Goal: Information Seeking & Learning: Learn about a topic

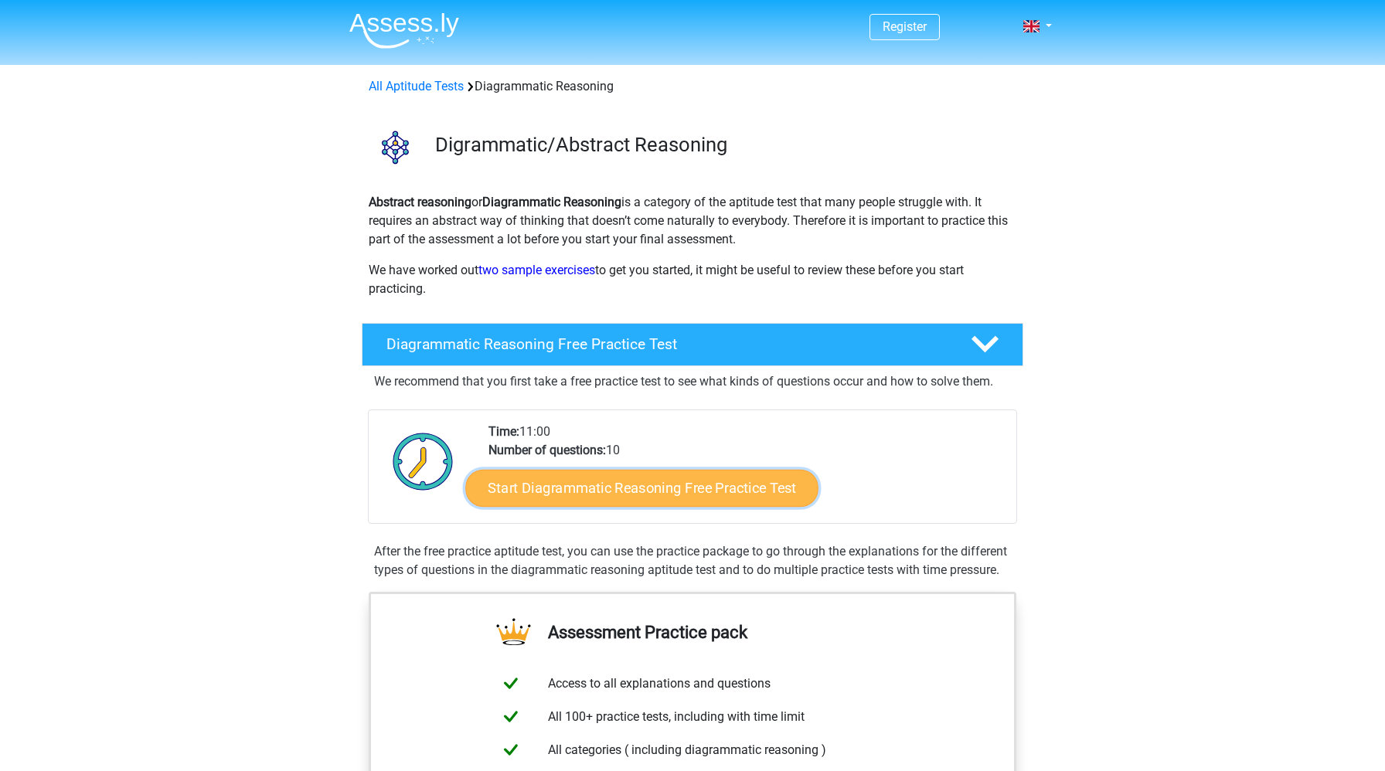
click at [610, 494] on link "Start Diagrammatic Reasoning Free Practice Test" at bounding box center [642, 487] width 353 height 37
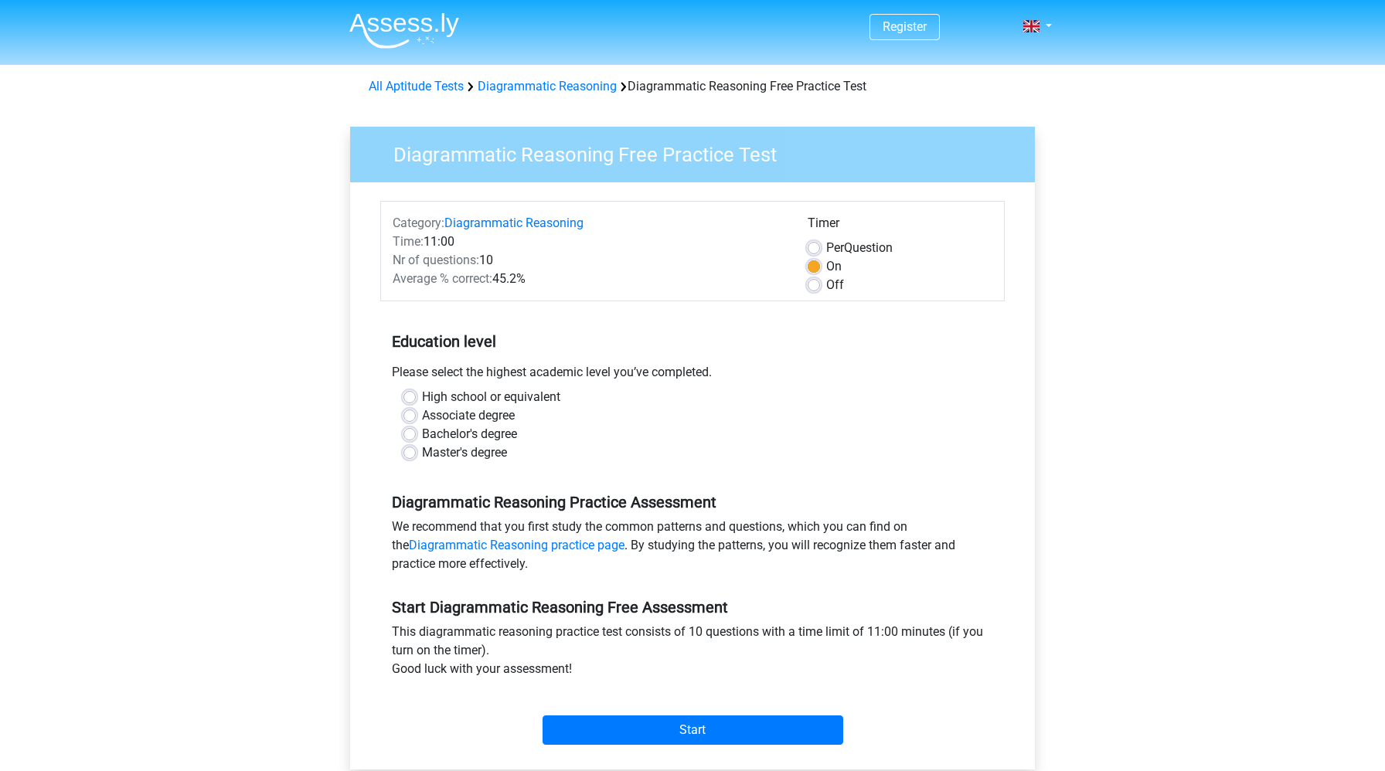
click at [459, 433] on label "Bachelor's degree" at bounding box center [469, 434] width 95 height 19
click at [416, 433] on input "Bachelor's degree" at bounding box center [409, 432] width 12 height 15
radio input "true"
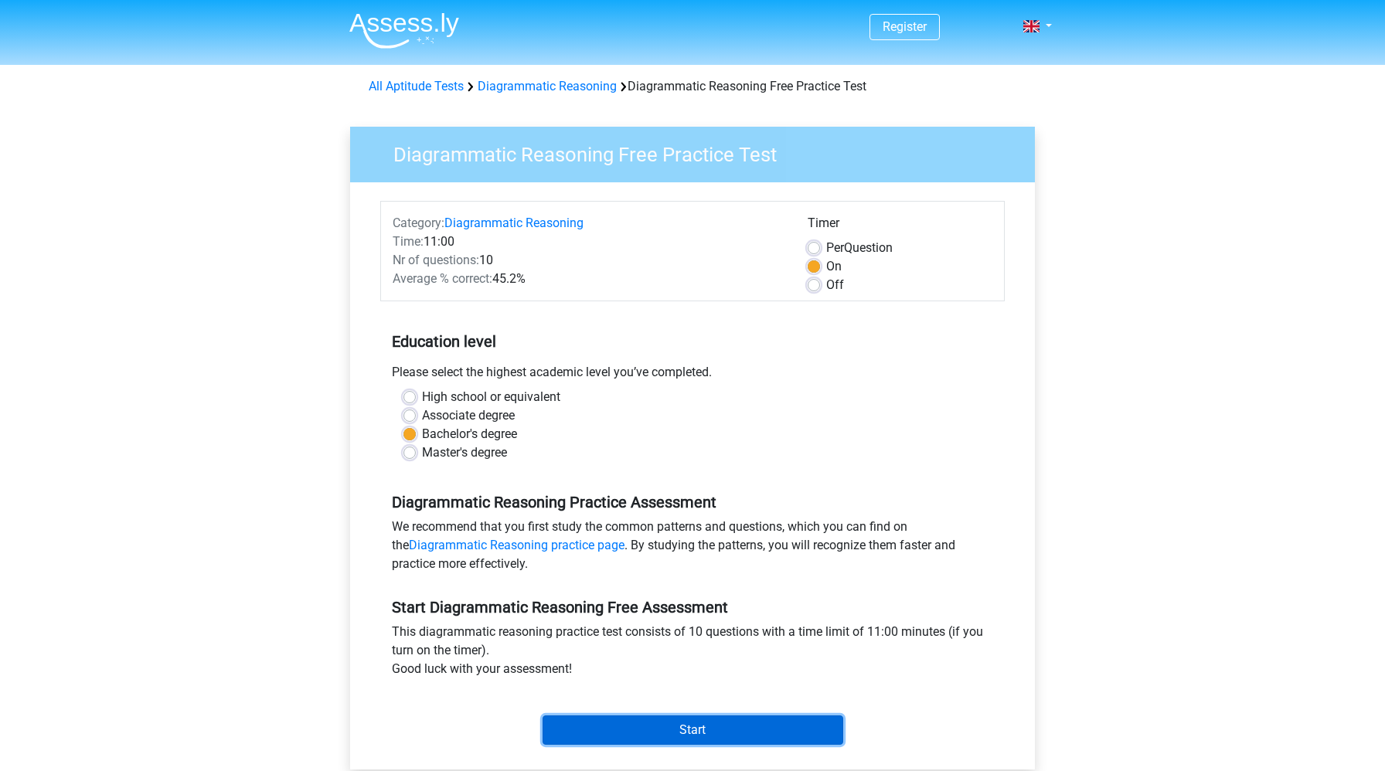
click at [656, 721] on input "Start" at bounding box center [693, 730] width 301 height 29
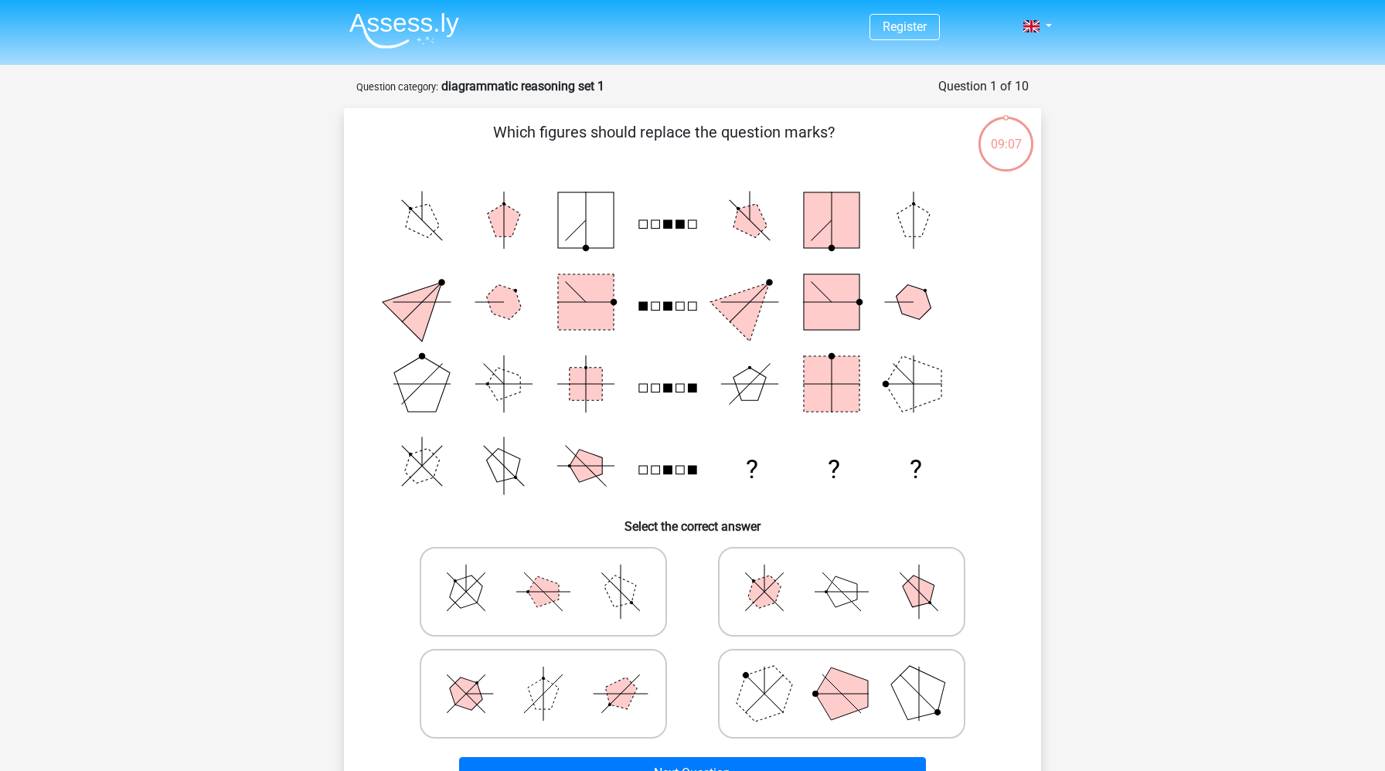
click at [879, 683] on icon at bounding box center [842, 693] width 232 height 77
click at [852, 675] on input "radio" at bounding box center [847, 670] width 10 height 10
radio input "true"
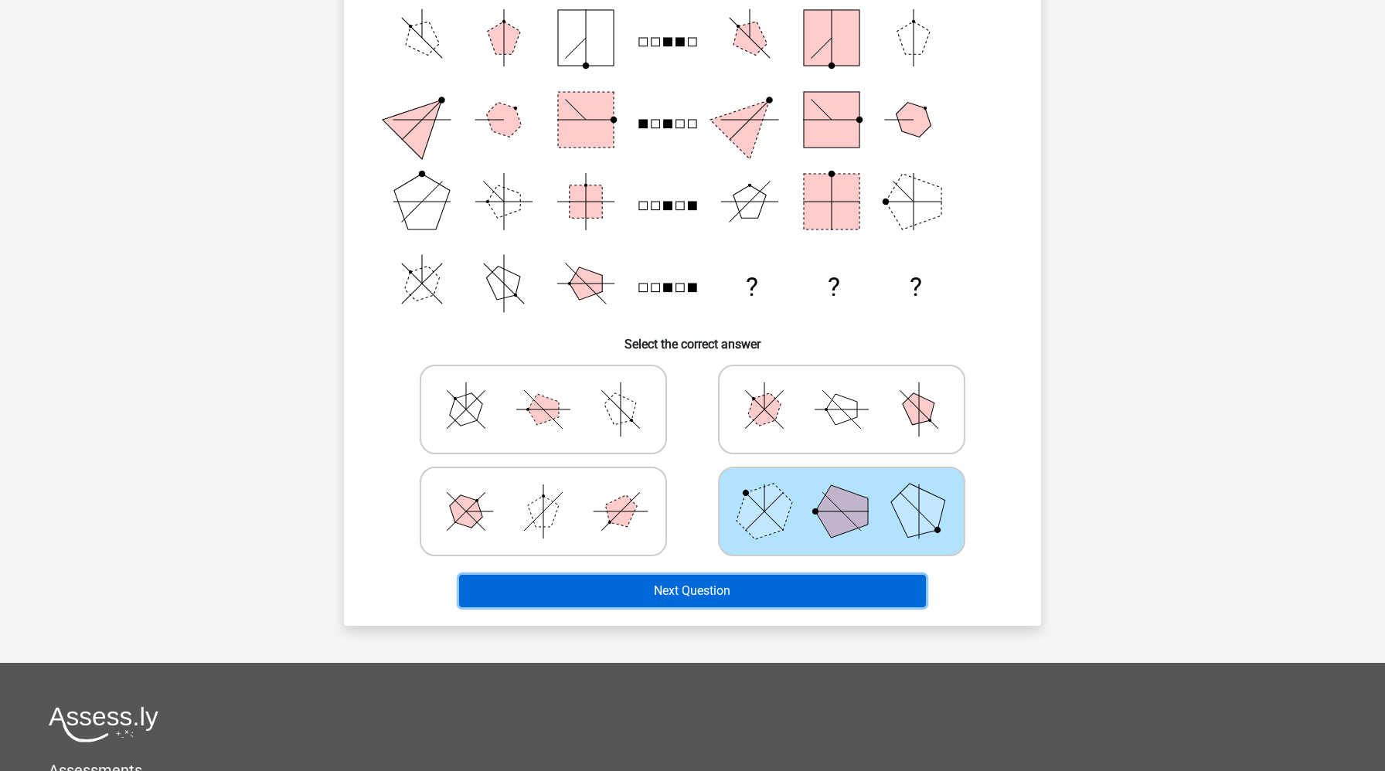
click at [790, 604] on button "Next Question" at bounding box center [693, 591] width 468 height 32
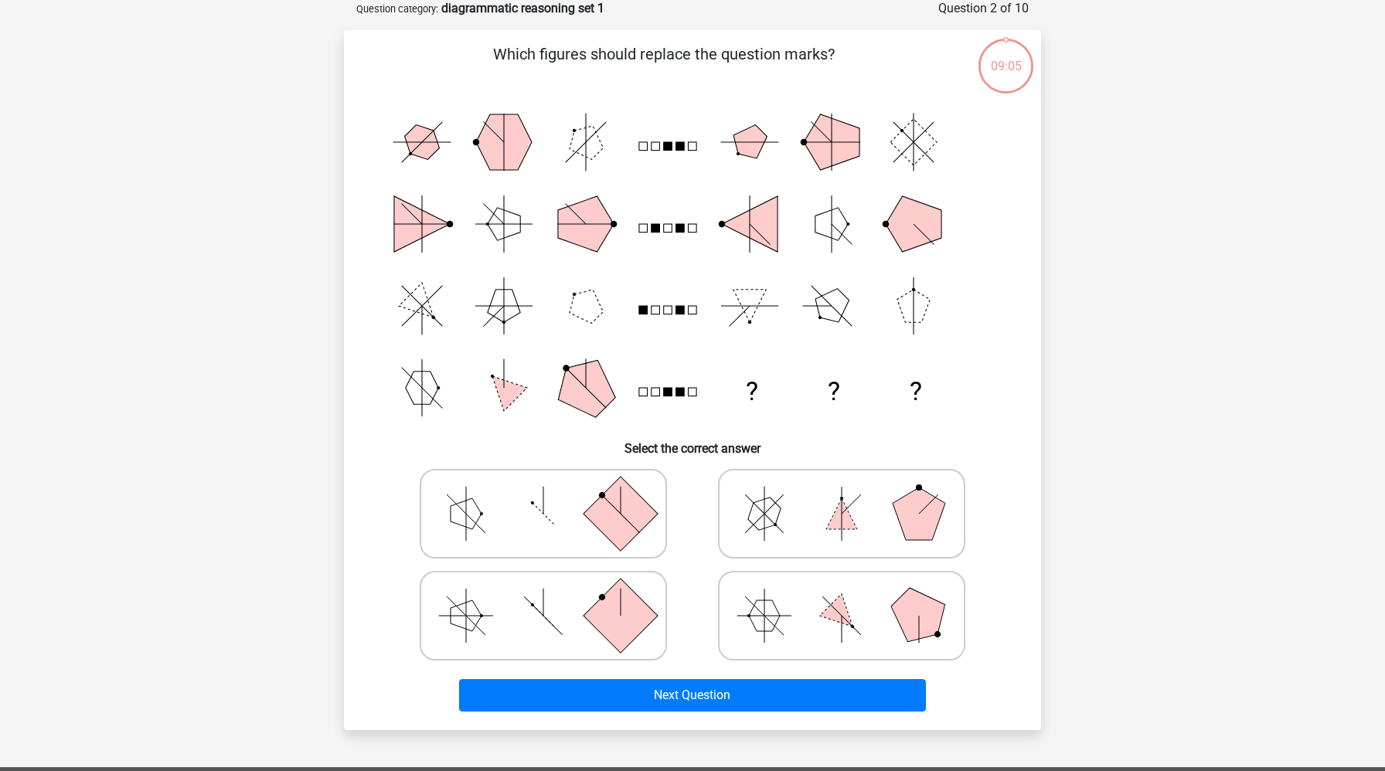
scroll to position [77, 0]
click at [937, 628] on polygon at bounding box center [919, 616] width 74 height 74
click at [852, 597] on input "radio" at bounding box center [847, 592] width 10 height 10
radio input "true"
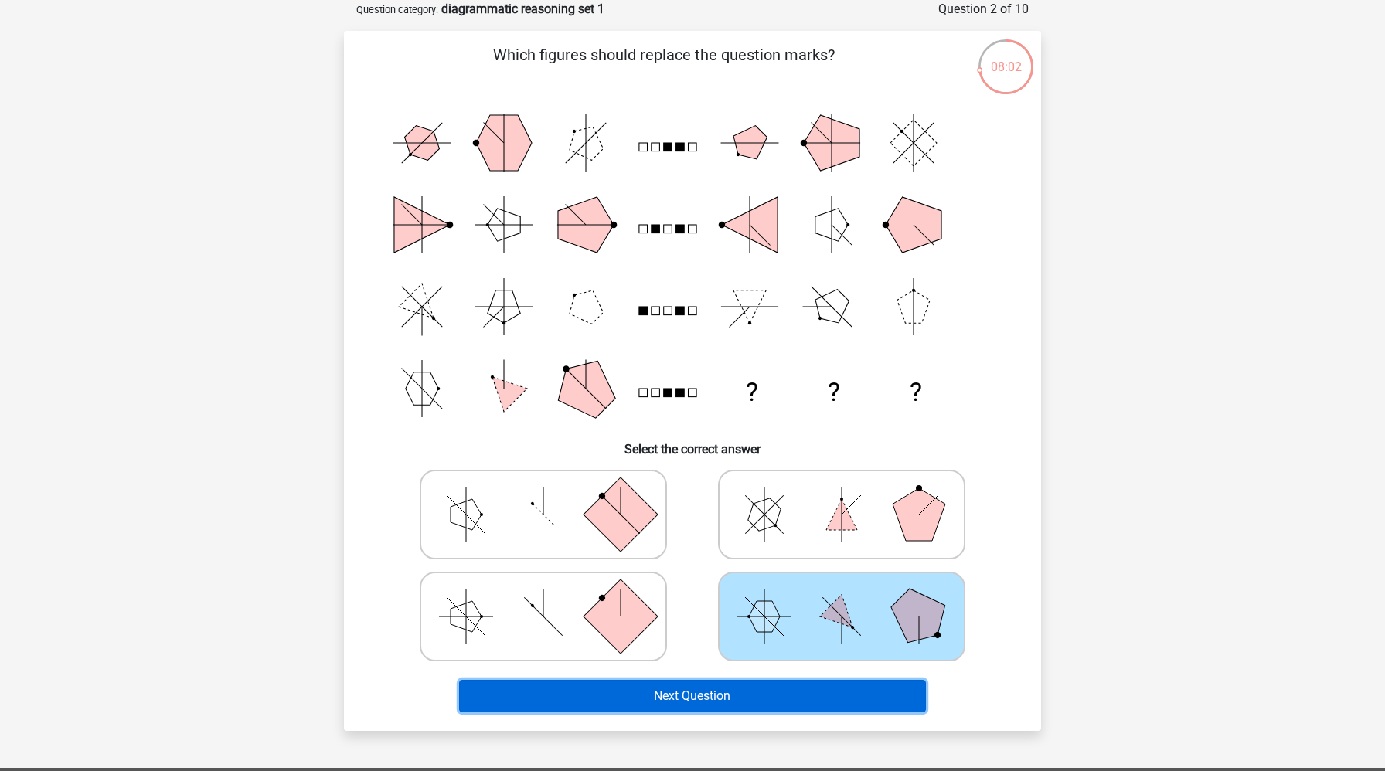
click at [844, 696] on button "Next Question" at bounding box center [693, 696] width 468 height 32
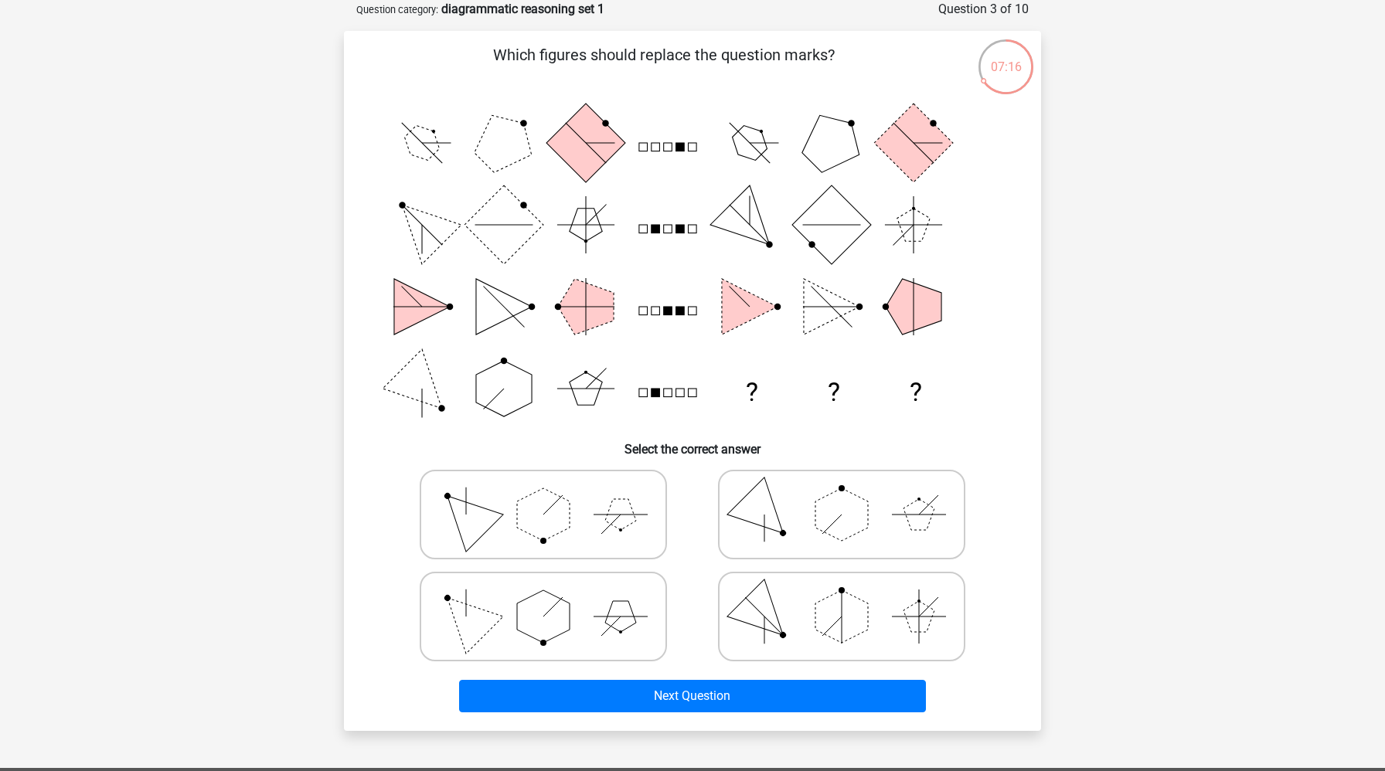
click at [924, 625] on polygon at bounding box center [919, 616] width 31 height 31
click at [852, 597] on input "radio" at bounding box center [847, 592] width 10 height 10
radio input "true"
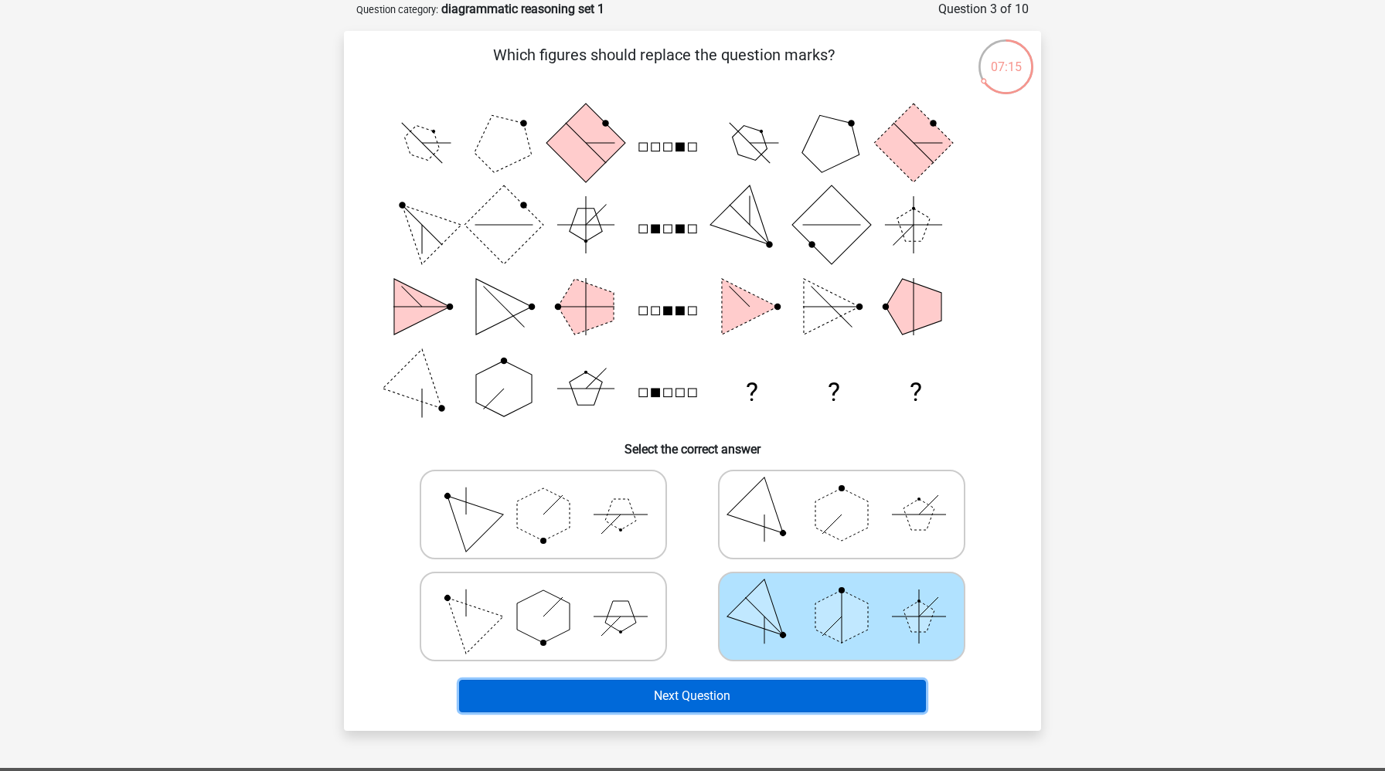
click at [880, 697] on button "Next Question" at bounding box center [693, 696] width 468 height 32
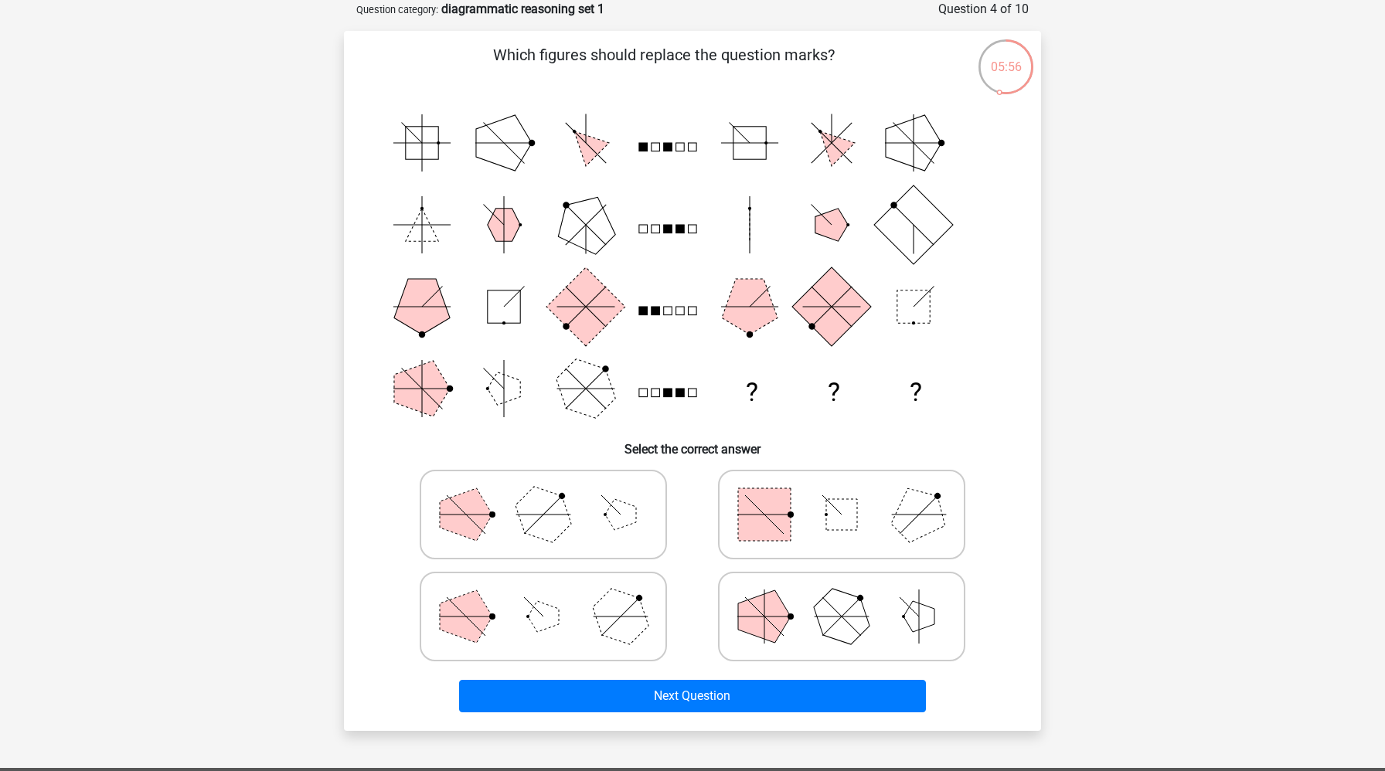
click at [584, 512] on icon at bounding box center [543, 514] width 232 height 77
click at [553, 495] on input "radio" at bounding box center [548, 490] width 10 height 10
radio input "true"
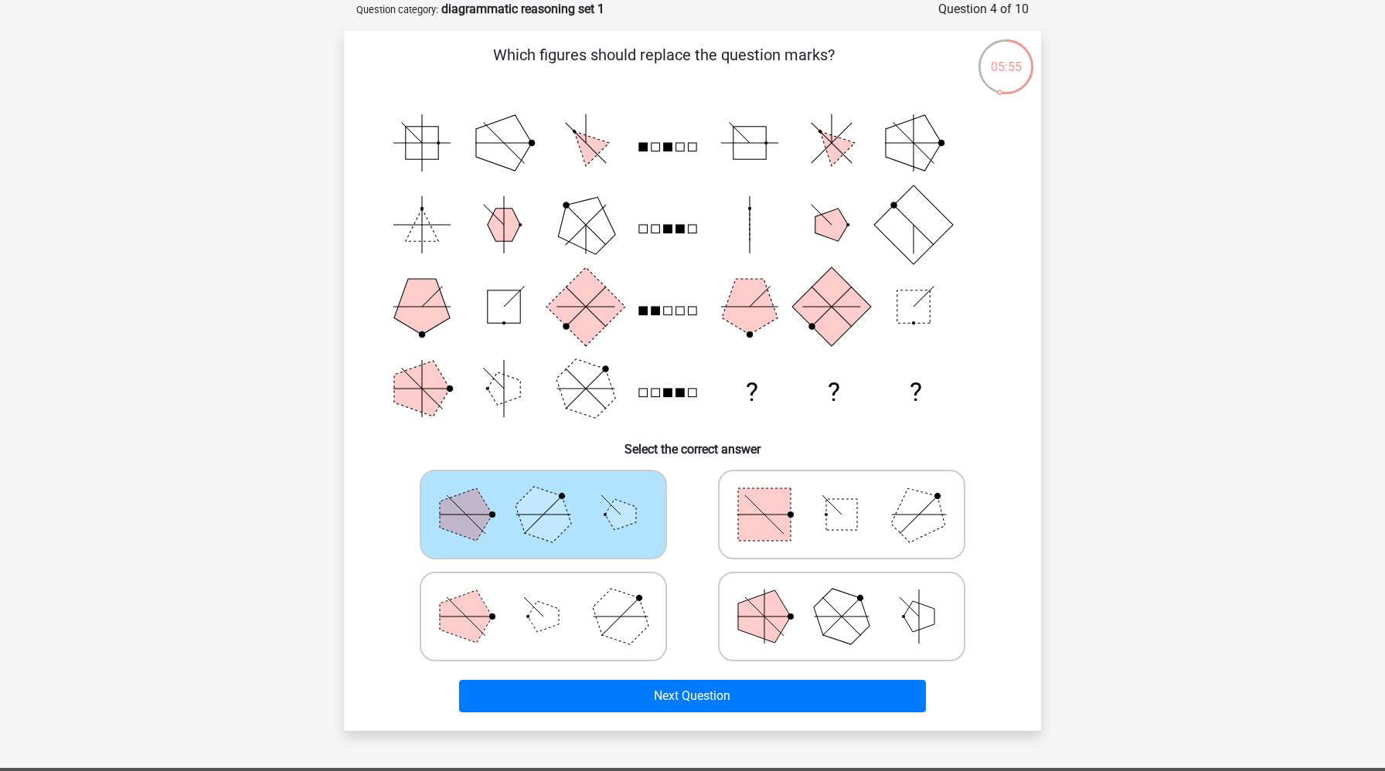
click at [645, 713] on div "Next Question" at bounding box center [692, 699] width 597 height 39
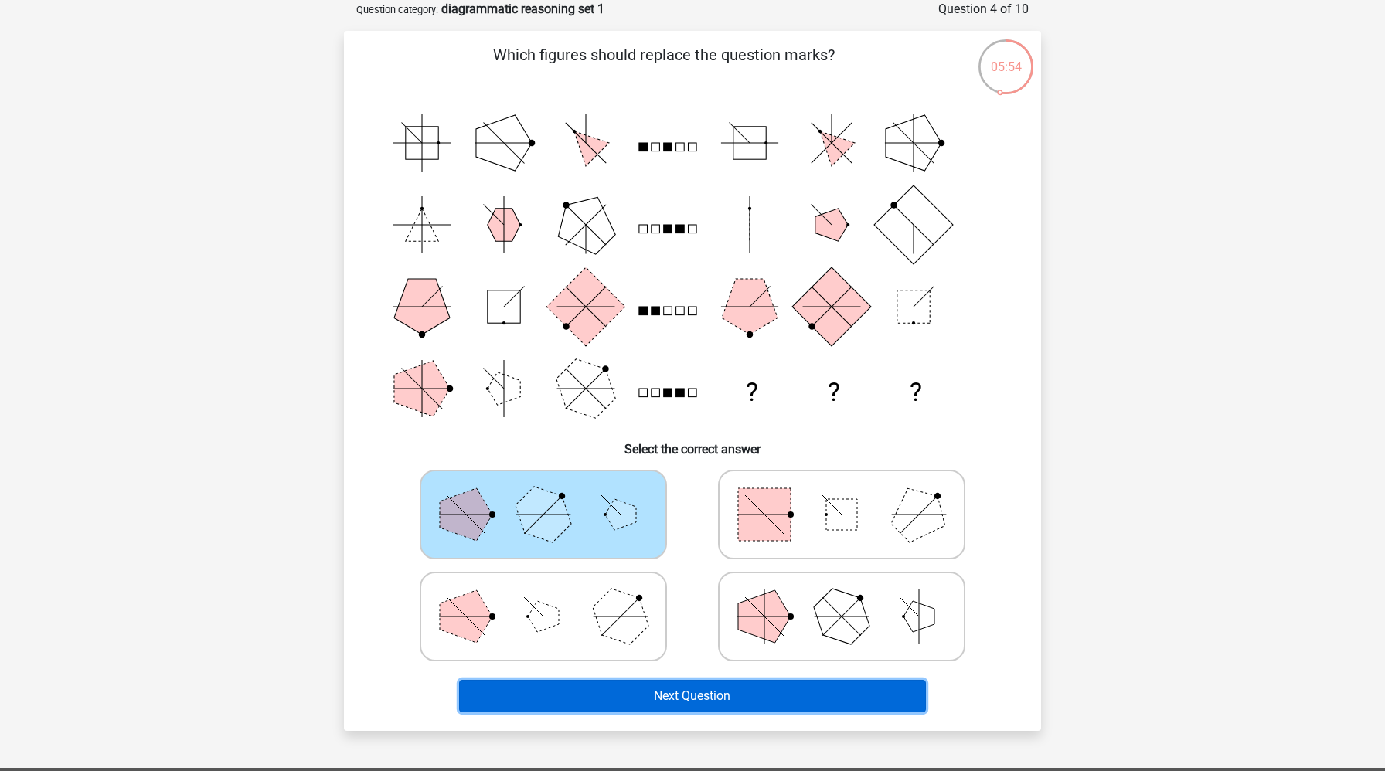
click at [647, 688] on button "Next Question" at bounding box center [693, 696] width 468 height 32
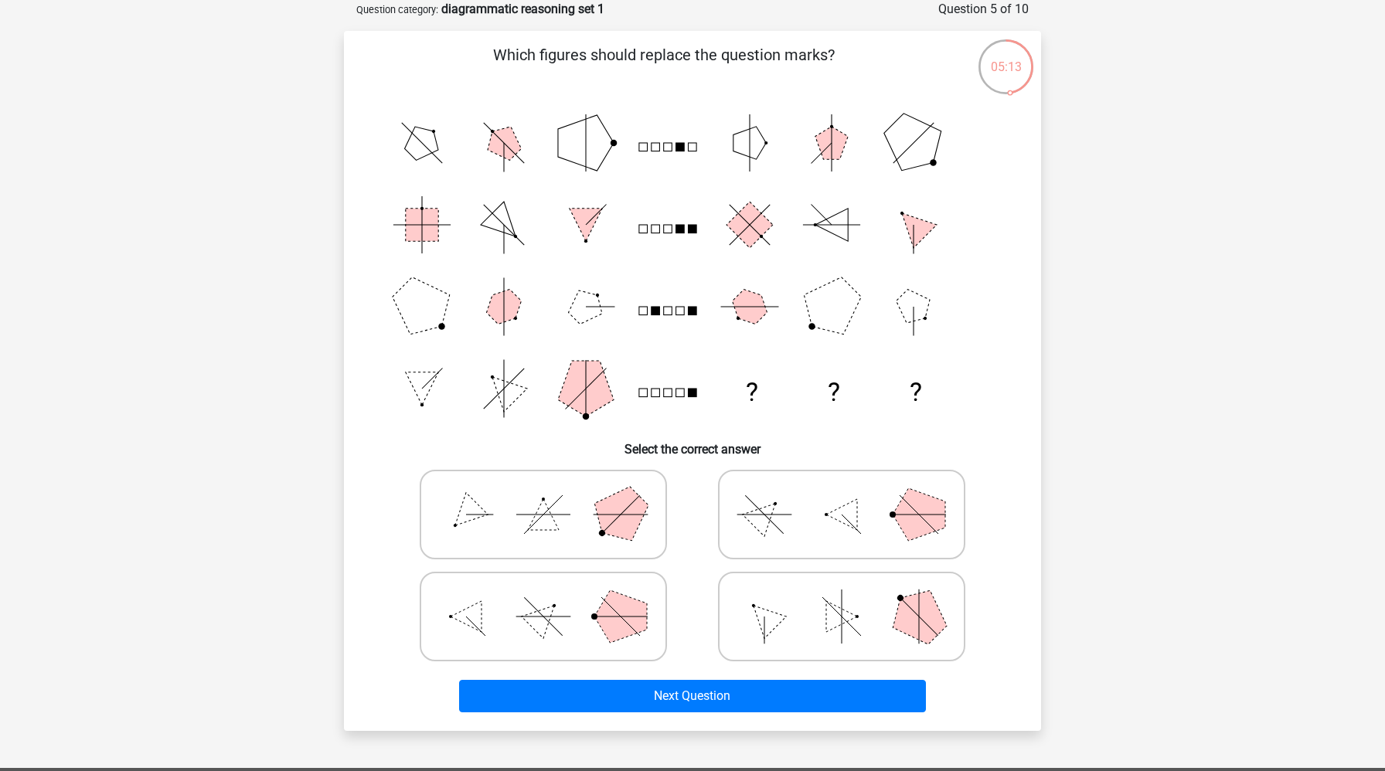
click at [853, 617] on polygon at bounding box center [841, 616] width 31 height 31
click at [852, 597] on input "radio" at bounding box center [847, 592] width 10 height 10
radio input "true"
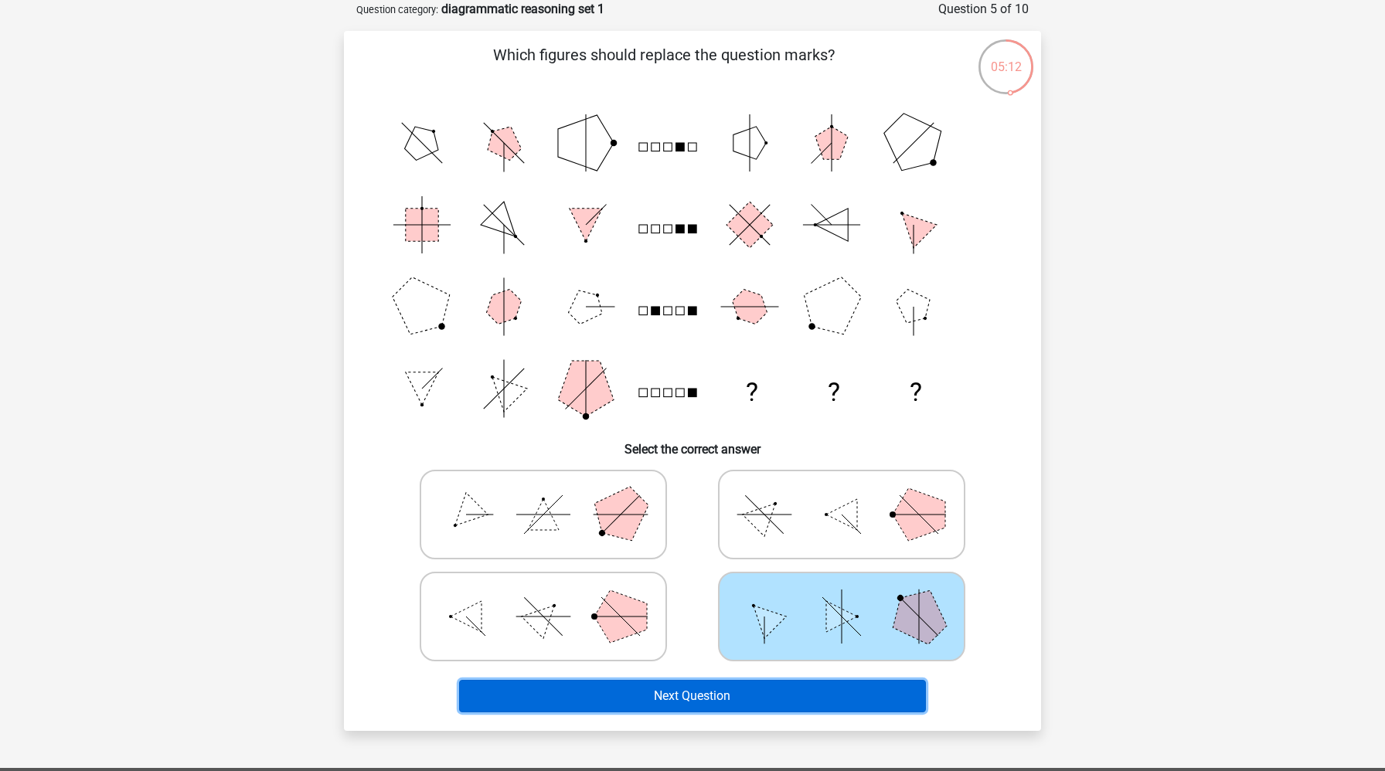
click at [802, 690] on button "Next Question" at bounding box center [693, 696] width 468 height 32
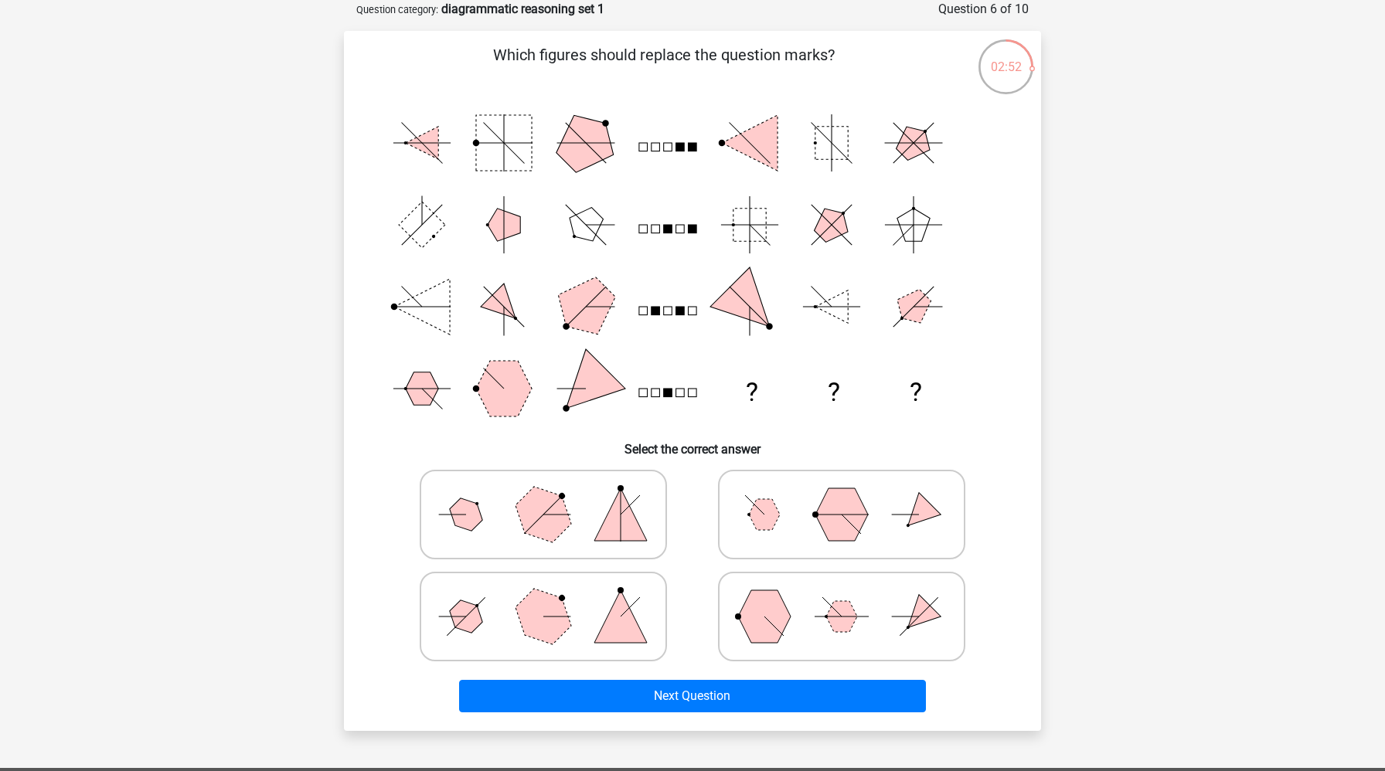
click at [558, 613] on polygon at bounding box center [543, 616] width 74 height 74
click at [553, 597] on input "radio" at bounding box center [548, 592] width 10 height 10
radio input "true"
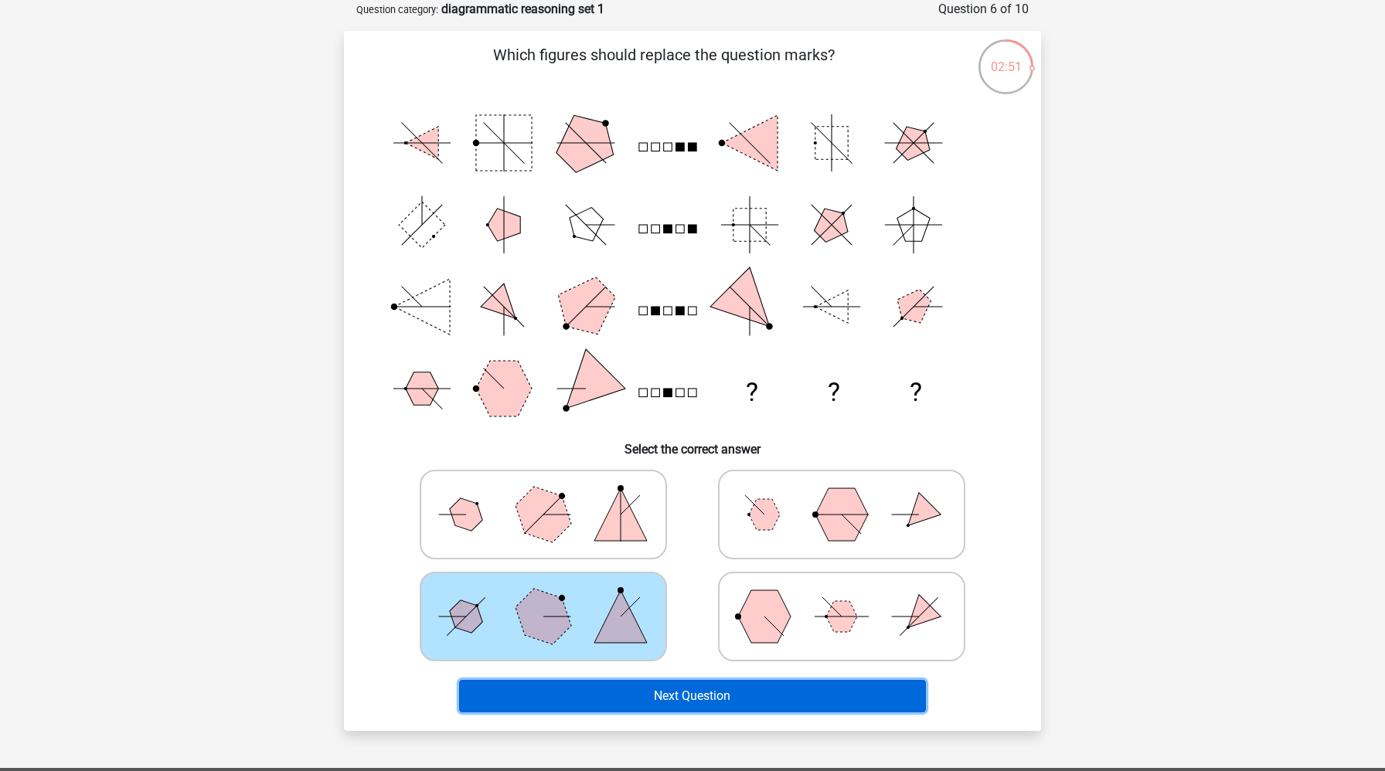
click at [608, 693] on button "Next Question" at bounding box center [693, 696] width 468 height 32
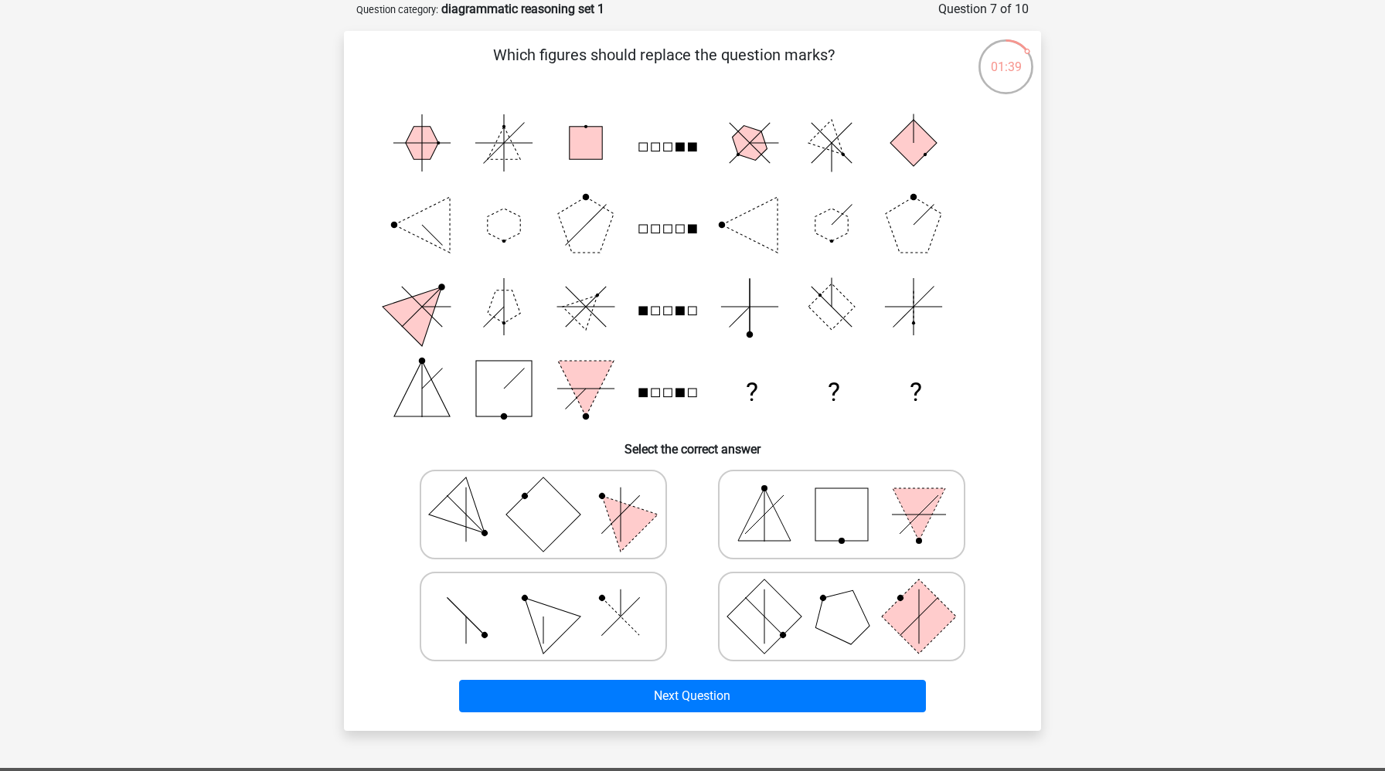
click at [623, 614] on line at bounding box center [620, 616] width 38 height 38
click at [553, 597] on input "radio" at bounding box center [548, 592] width 10 height 10
radio input "true"
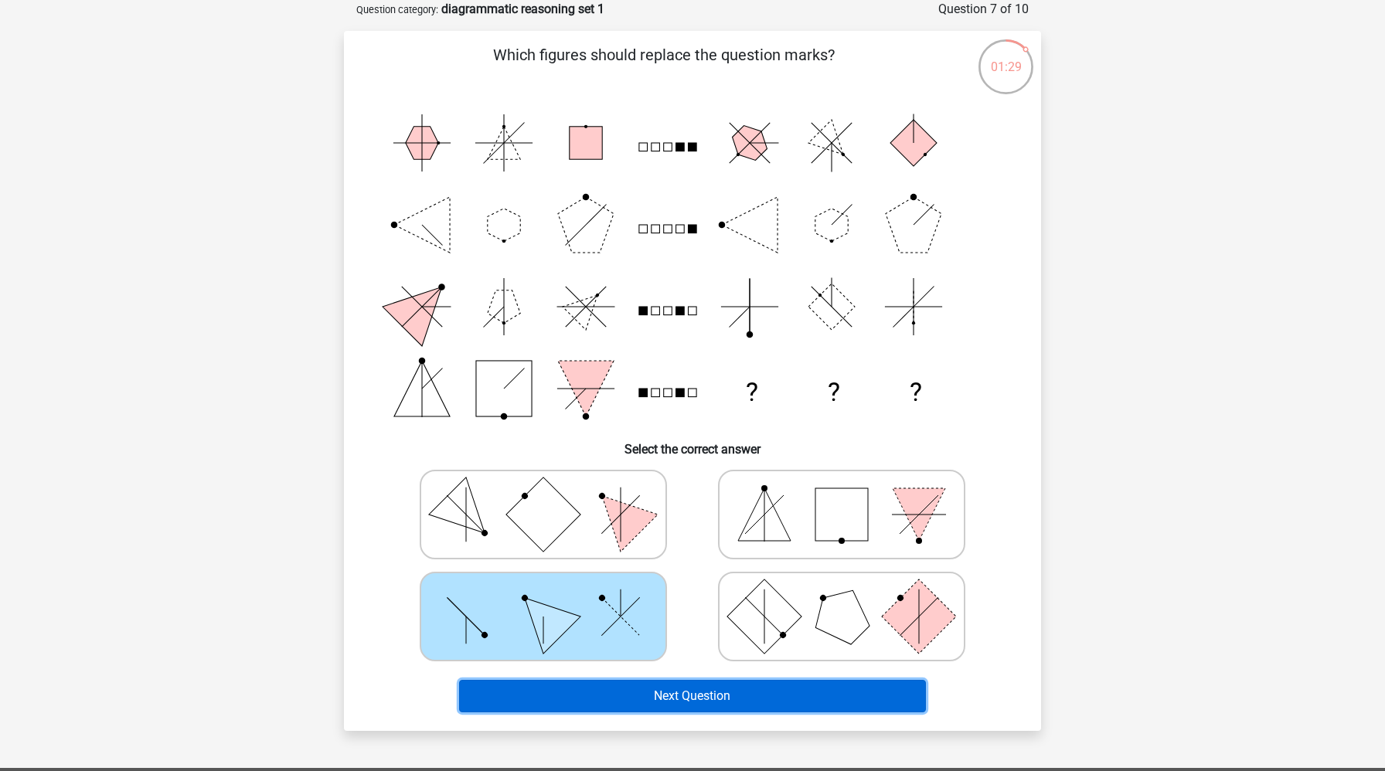
click at [646, 686] on button "Next Question" at bounding box center [693, 696] width 468 height 32
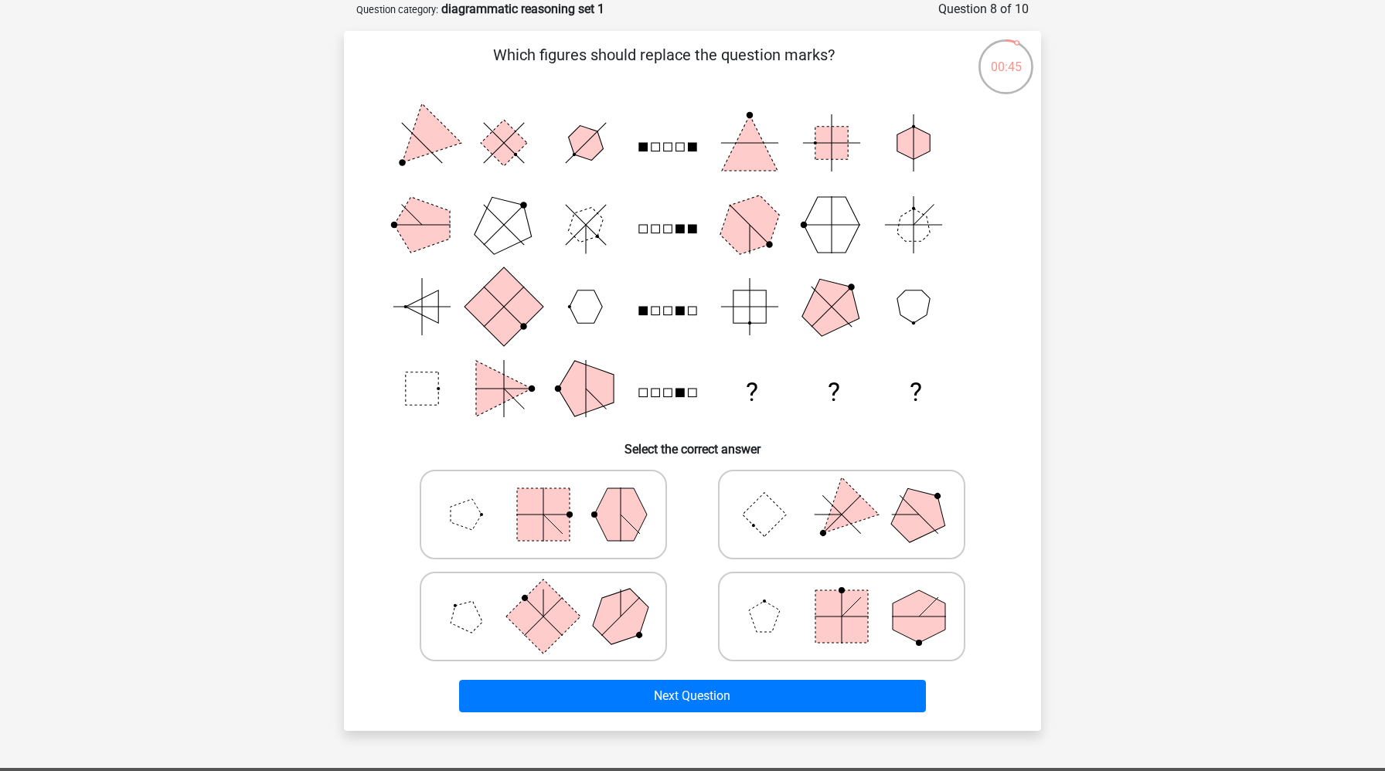
click at [461, 614] on polygon at bounding box center [466, 616] width 44 height 44
click at [543, 597] on input "radio" at bounding box center [548, 592] width 10 height 10
radio input "true"
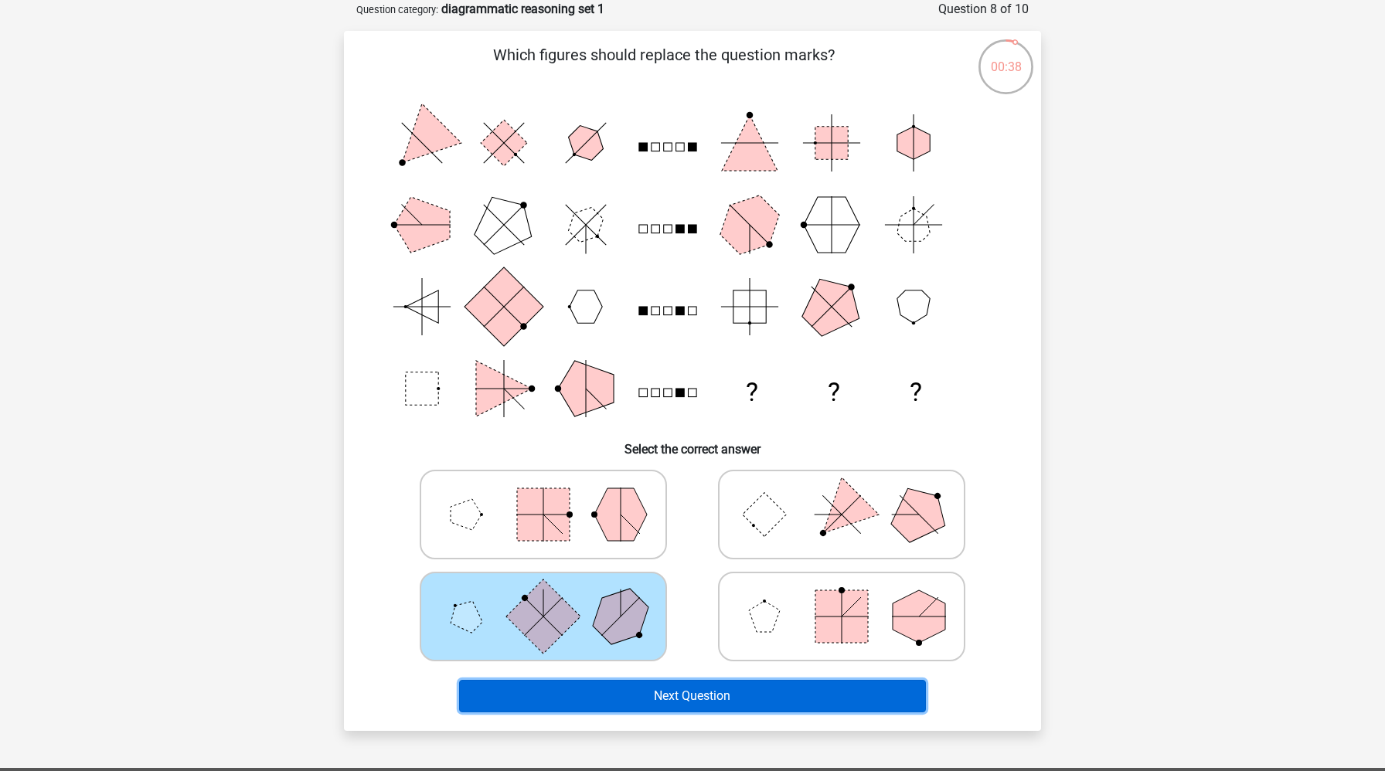
click at [717, 694] on button "Next Question" at bounding box center [693, 696] width 468 height 32
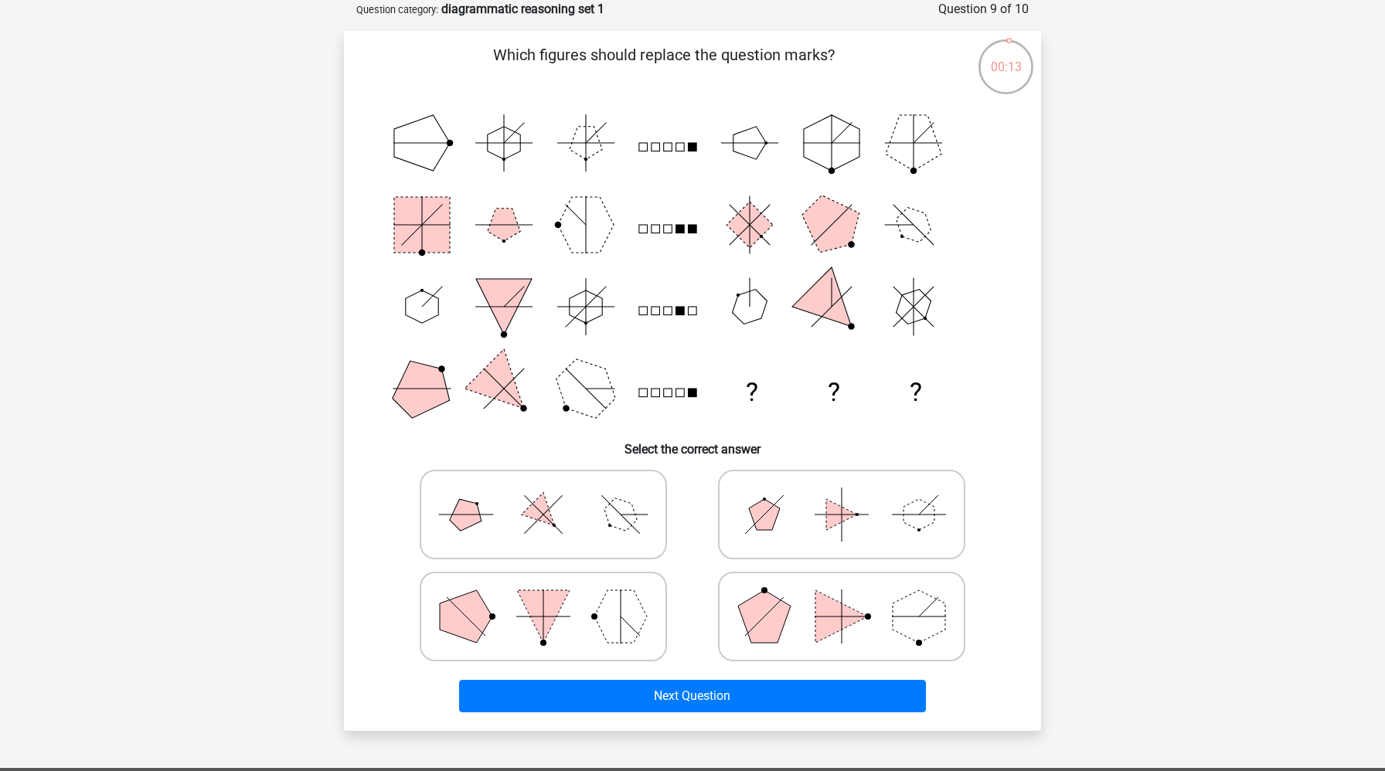
click at [827, 636] on polygon at bounding box center [841, 617] width 53 height 53
click at [842, 597] on input "radio" at bounding box center [847, 592] width 10 height 10
radio input "true"
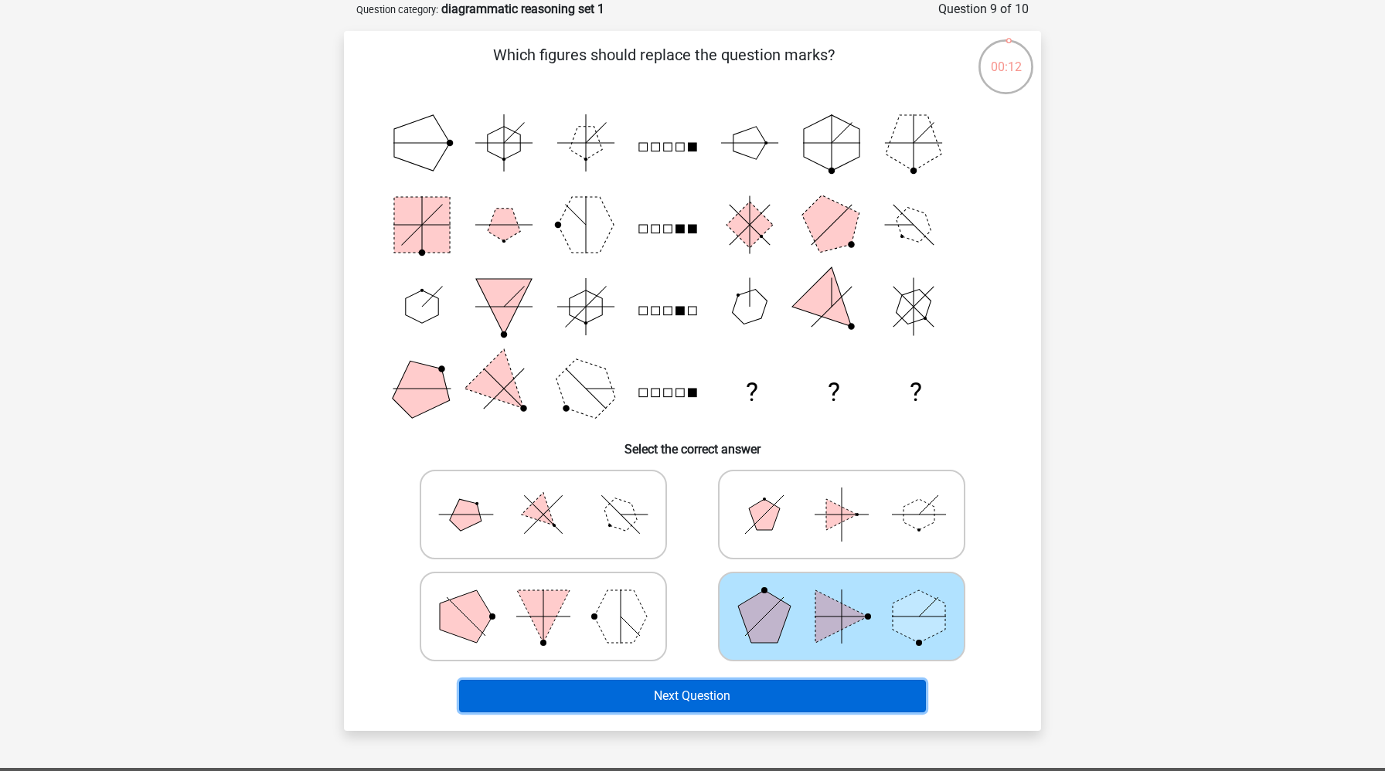
click at [804, 700] on button "Next Question" at bounding box center [693, 696] width 468 height 32
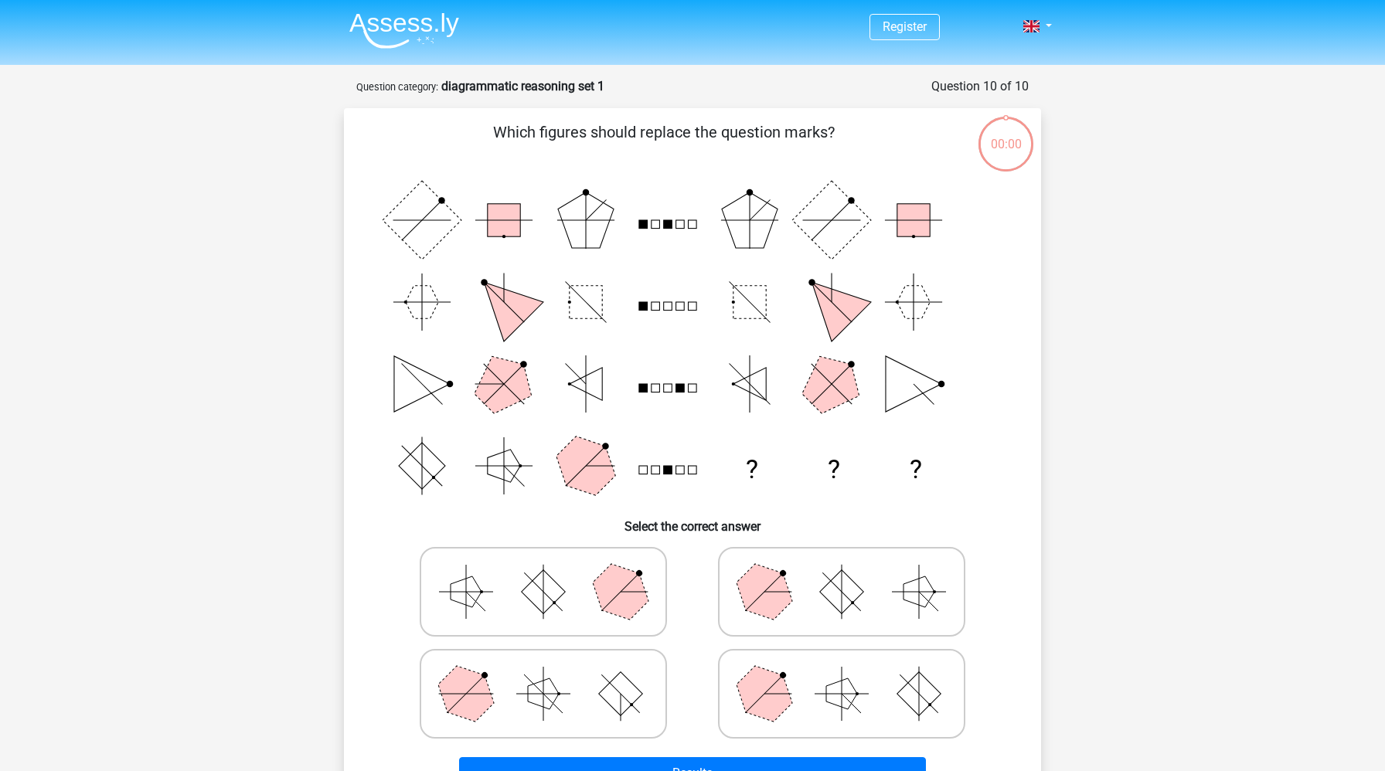
scroll to position [77, 0]
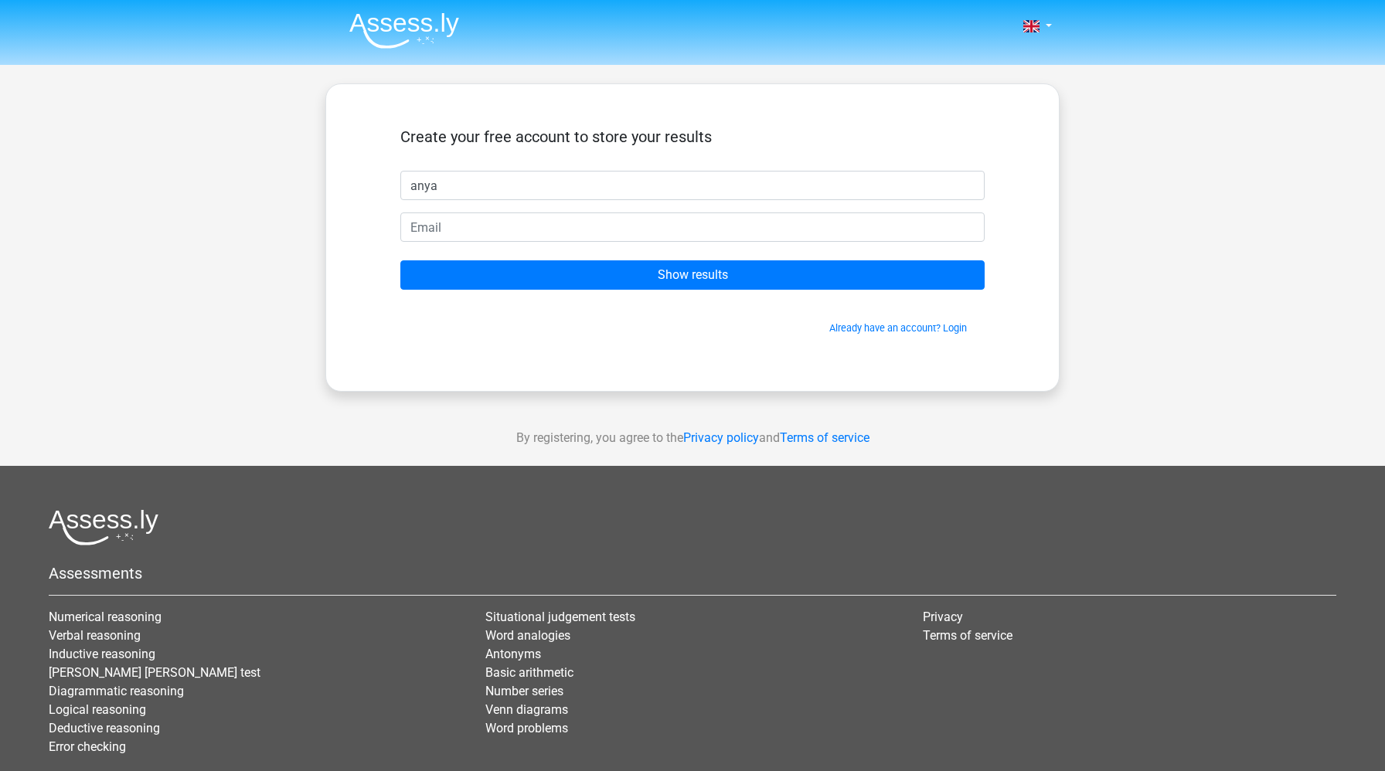
type input "anya"
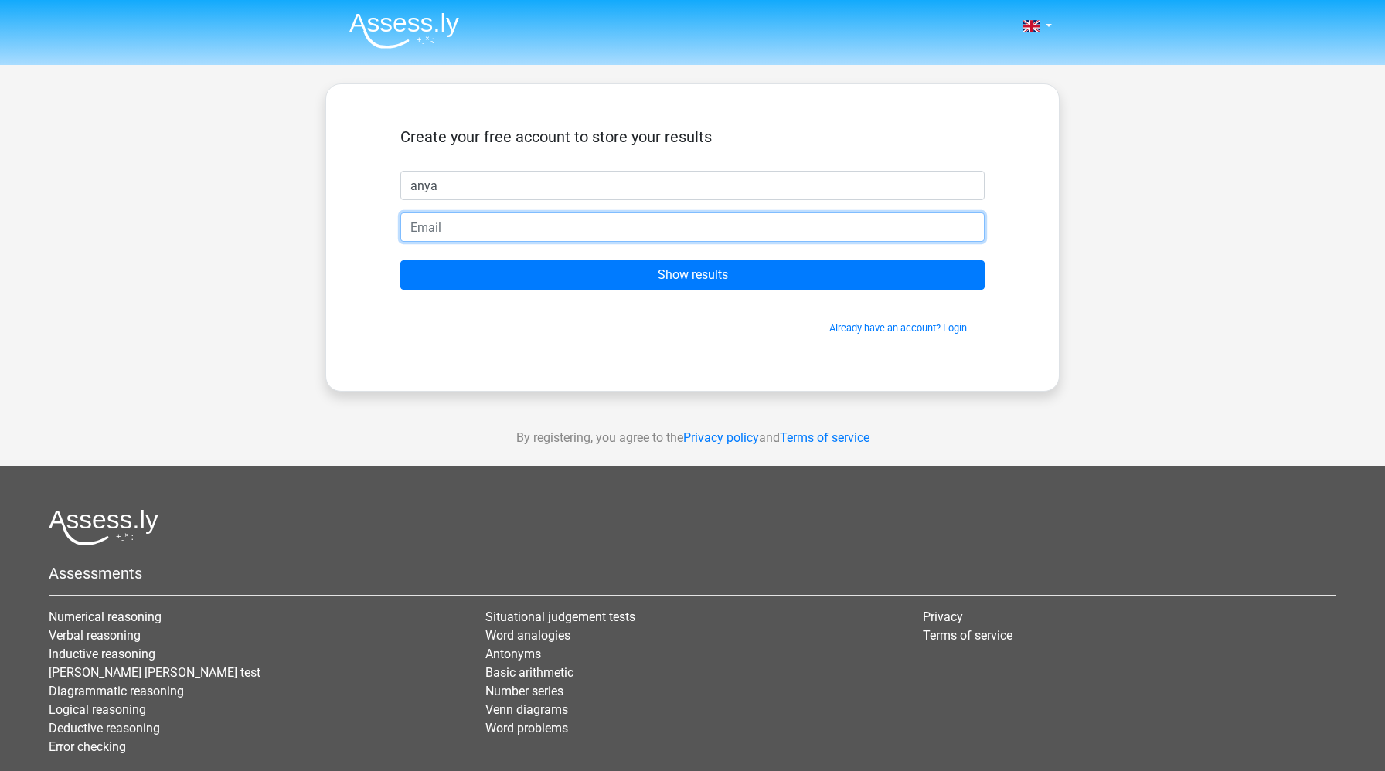
click at [553, 223] on input "email" at bounding box center [692, 227] width 584 height 29
type input "[EMAIL_ADDRESS][DOMAIN_NAME]"
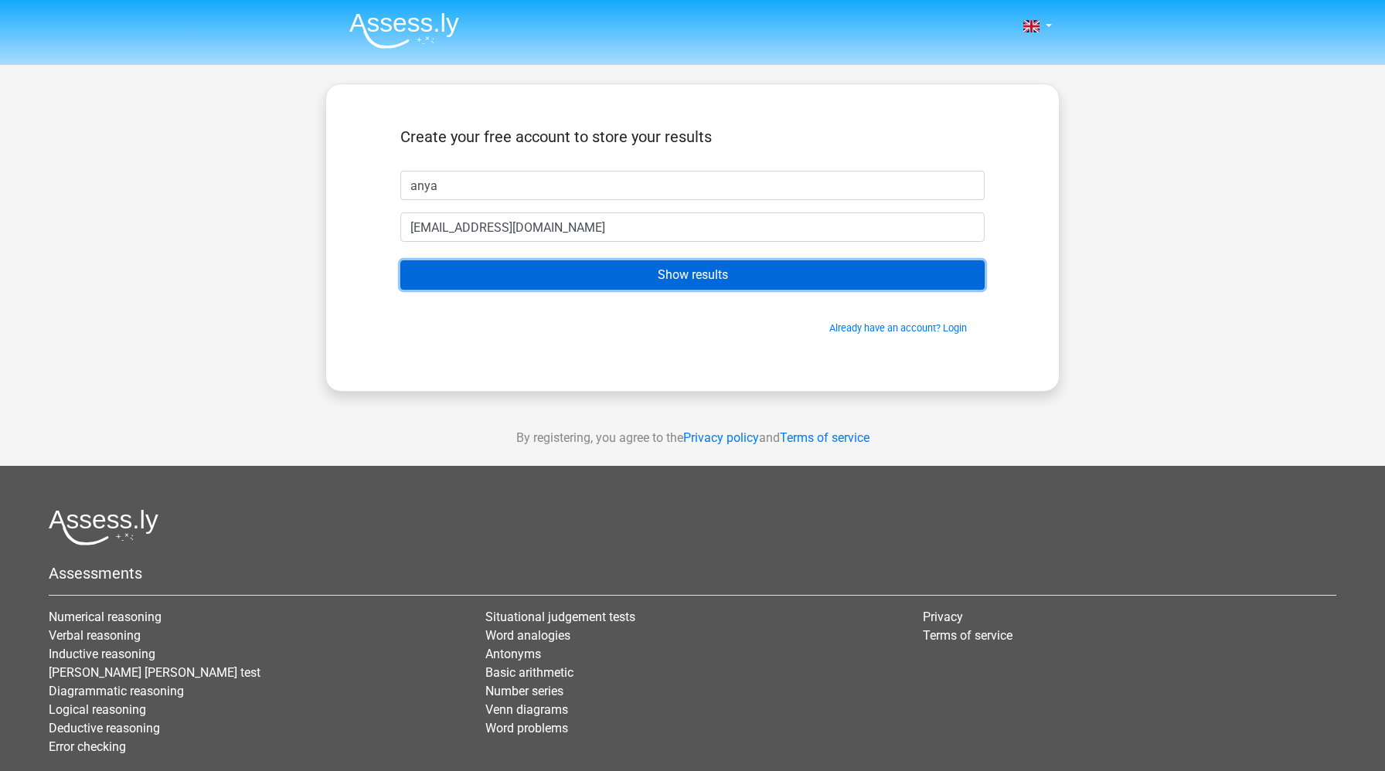
click at [559, 264] on input "Show results" at bounding box center [692, 274] width 584 height 29
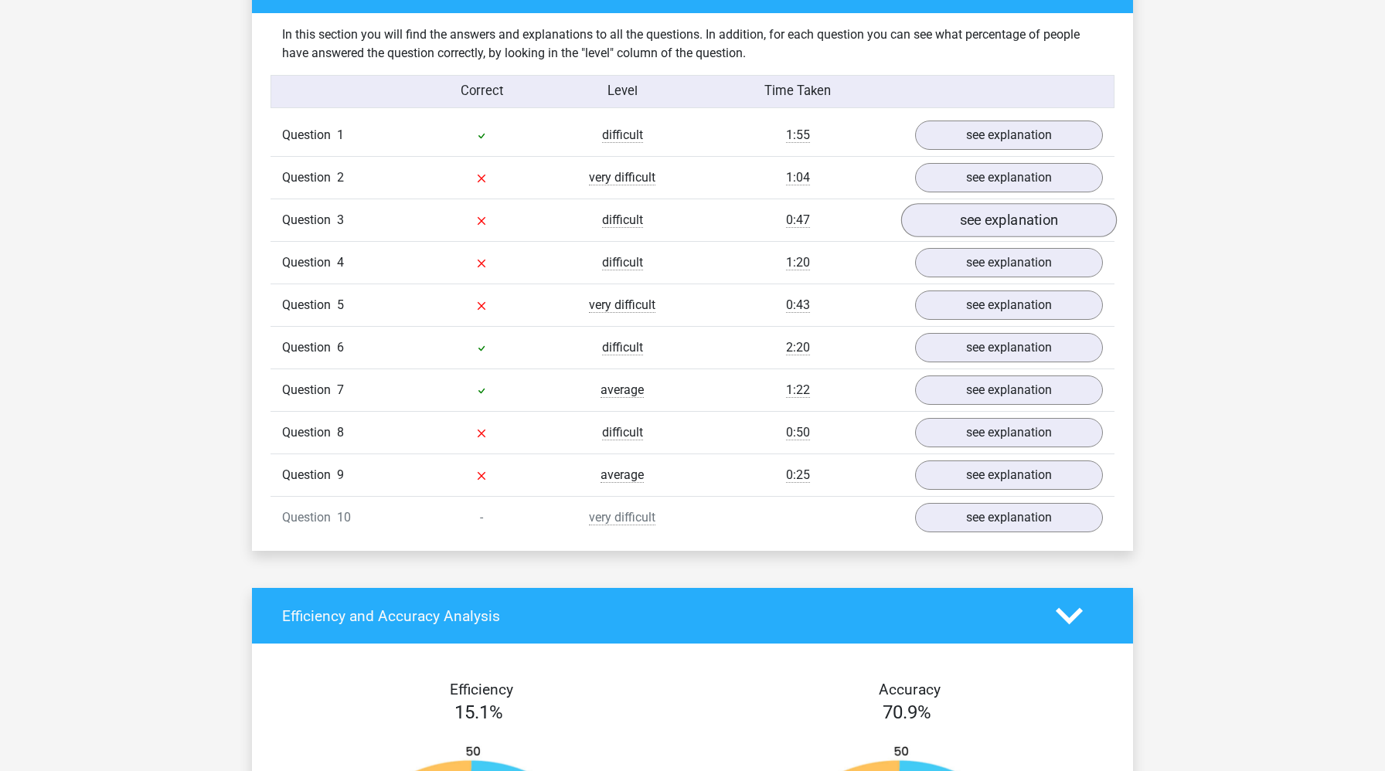
scroll to position [1197, 0]
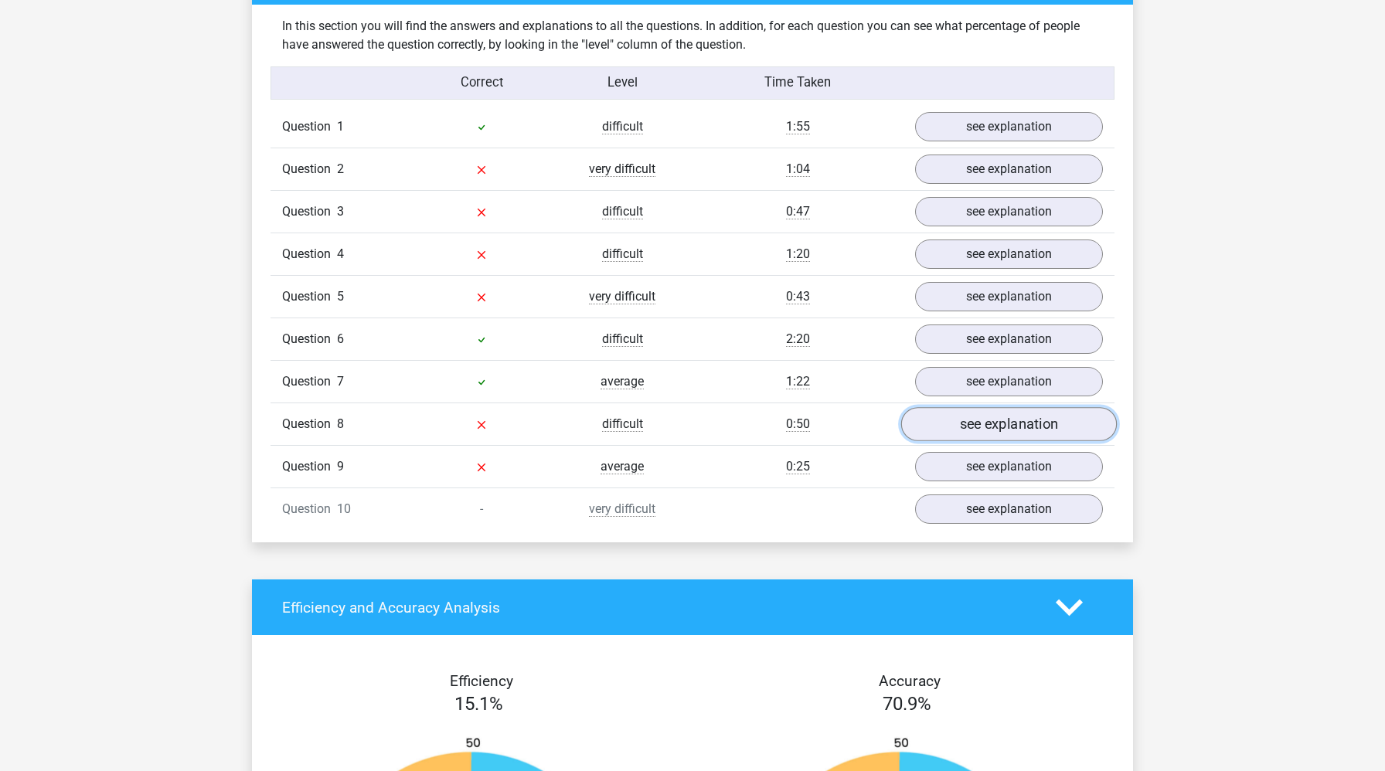
click at [1003, 429] on link "see explanation" at bounding box center [1009, 424] width 216 height 34
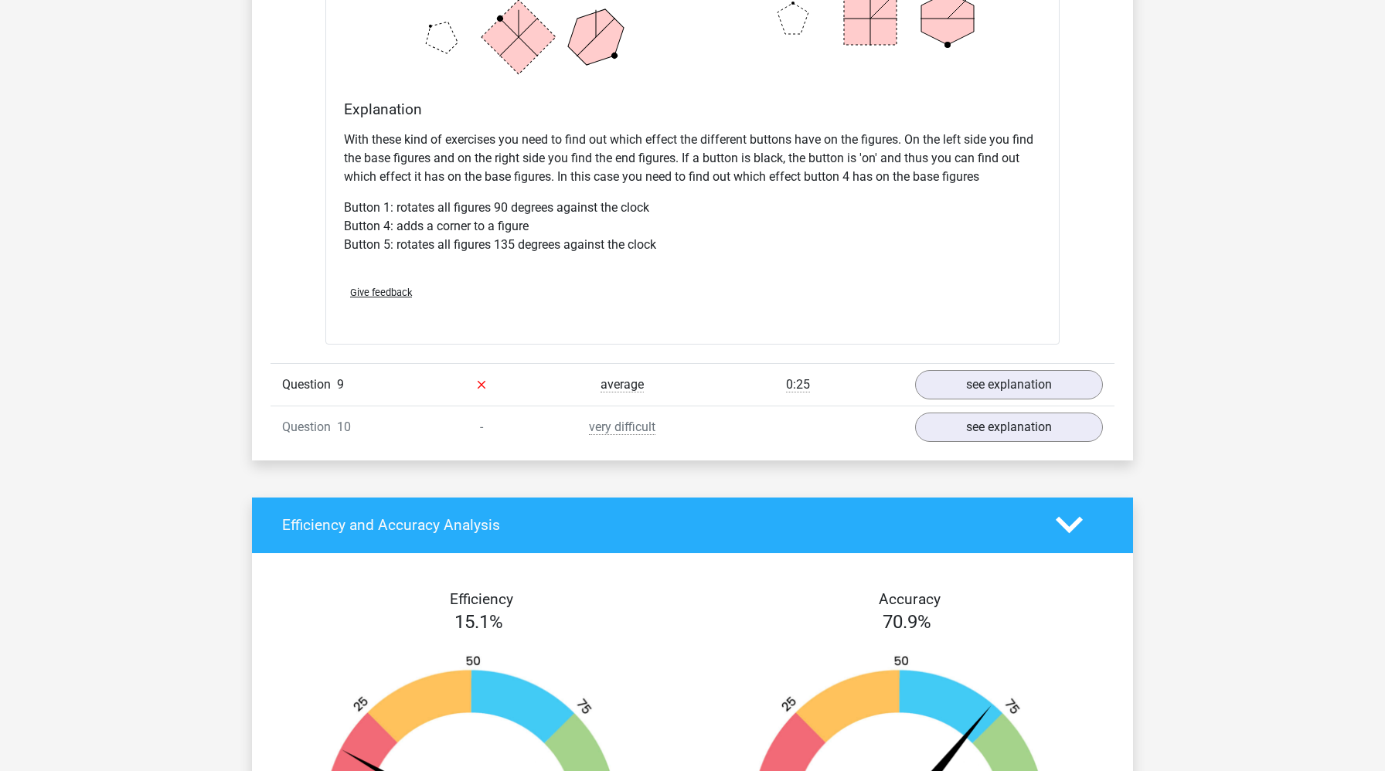
scroll to position [2251, 0]
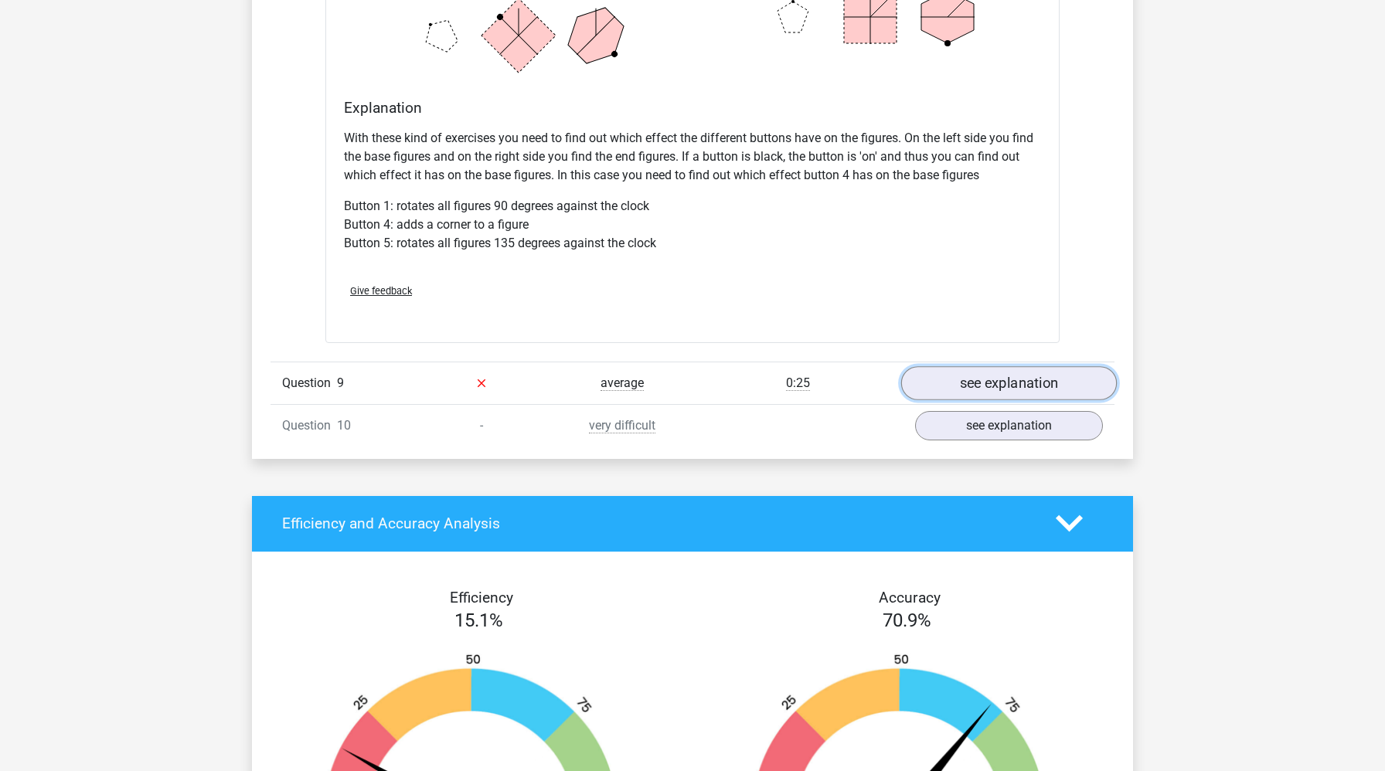
click at [999, 390] on link "see explanation" at bounding box center [1009, 383] width 216 height 34
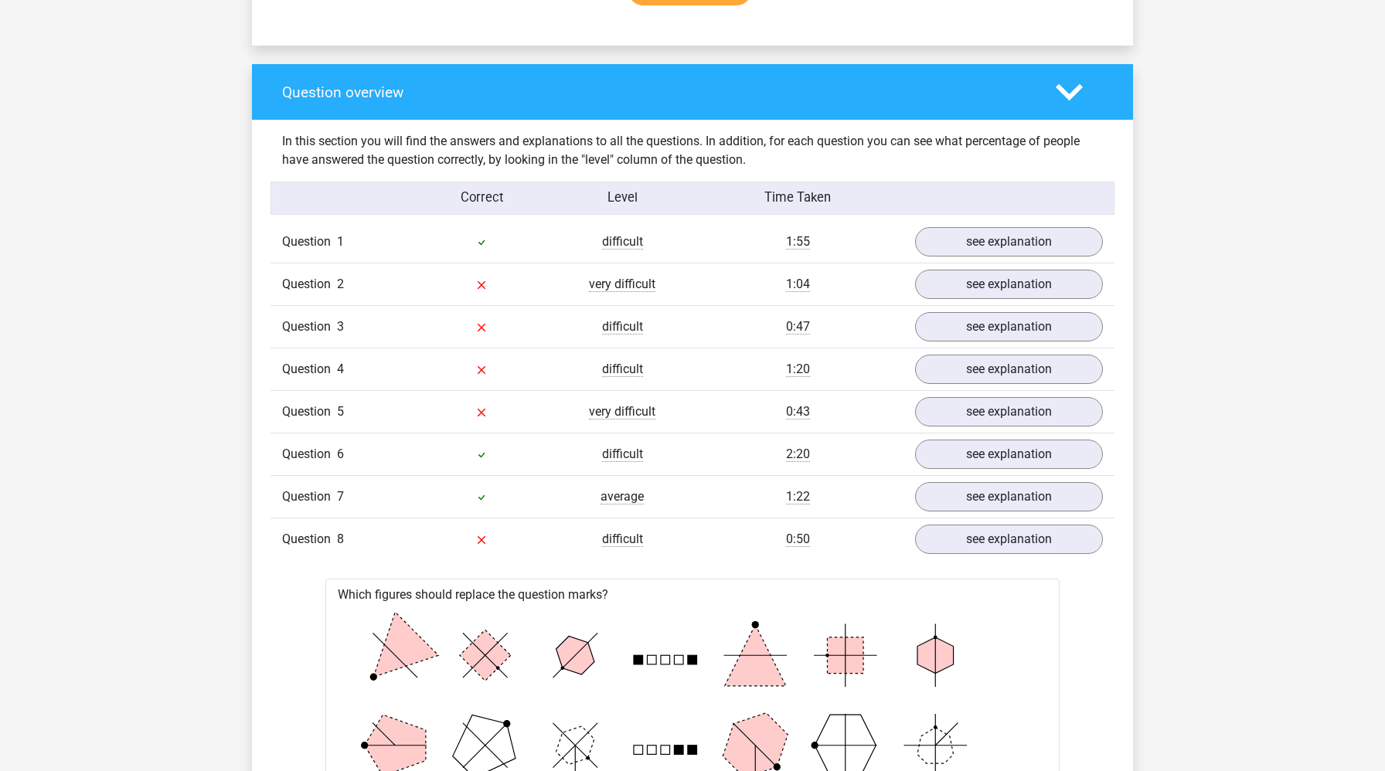
scroll to position [1086, 0]
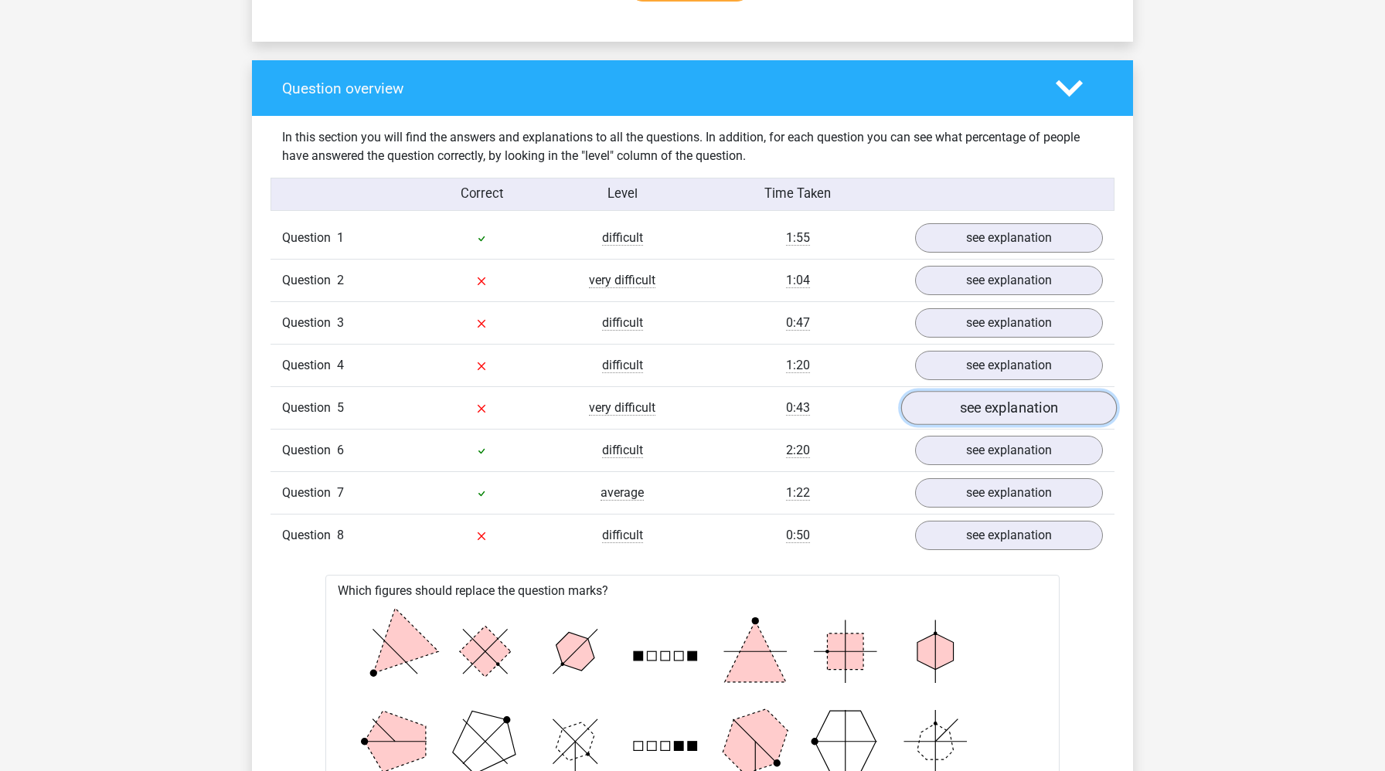
click at [1010, 415] on link "see explanation" at bounding box center [1009, 408] width 216 height 34
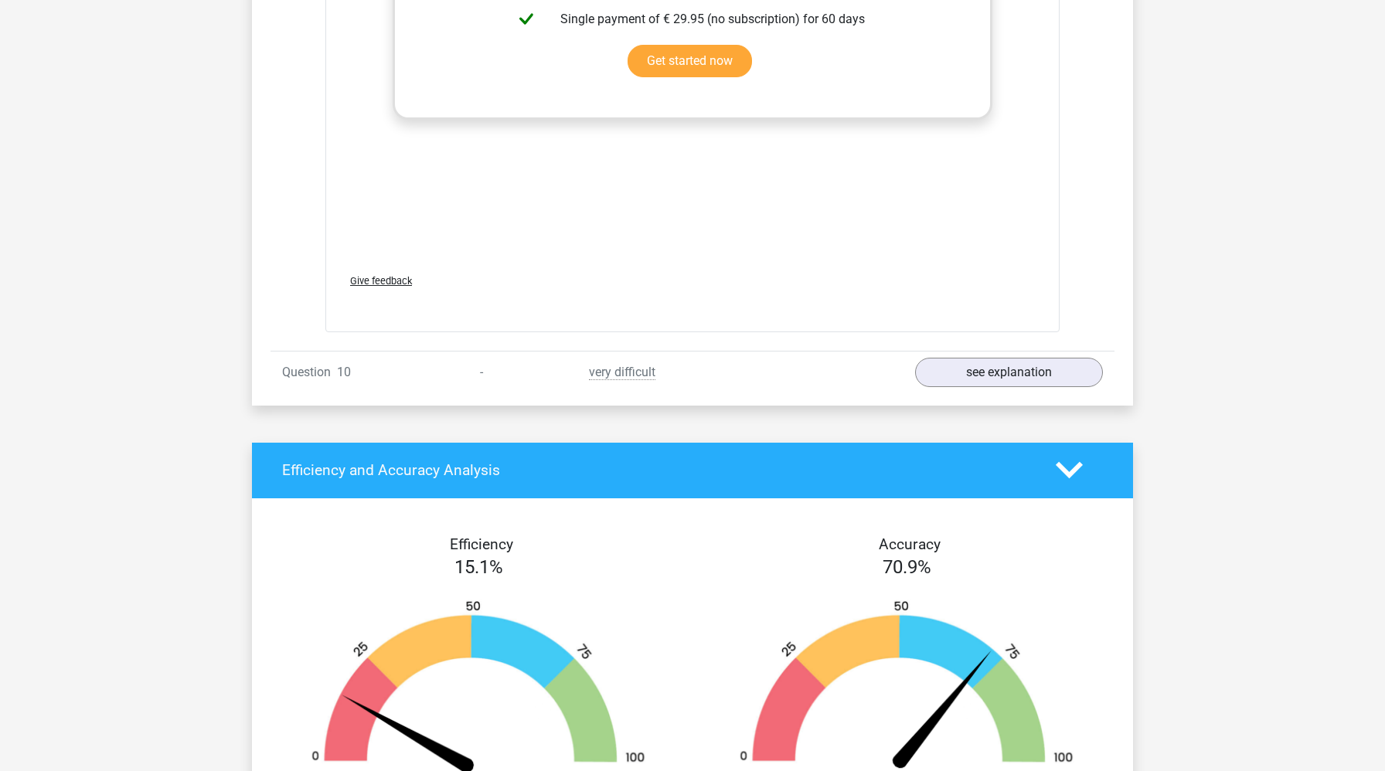
scroll to position [4732, 0]
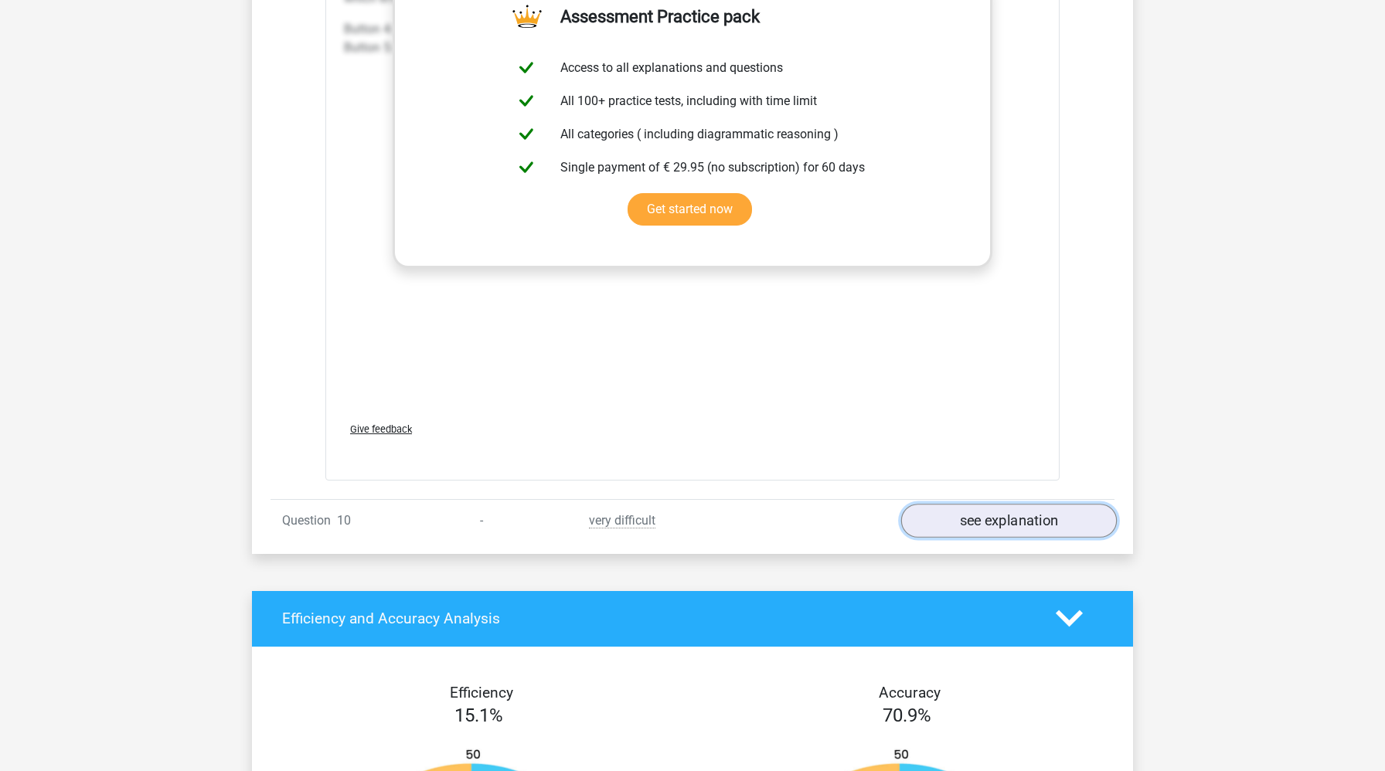
click at [1006, 529] on link "see explanation" at bounding box center [1009, 521] width 216 height 34
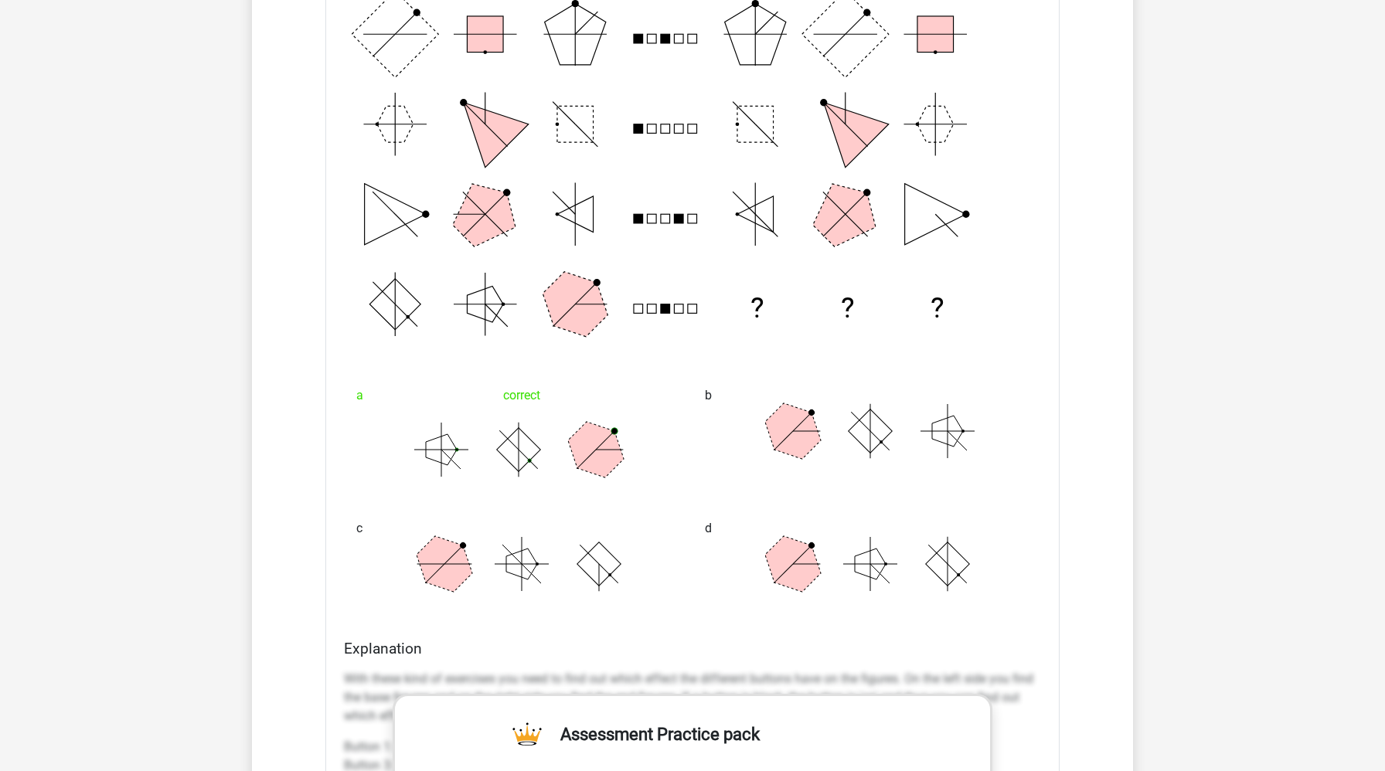
scroll to position [5336, 0]
